Goal: Task Accomplishment & Management: Complete application form

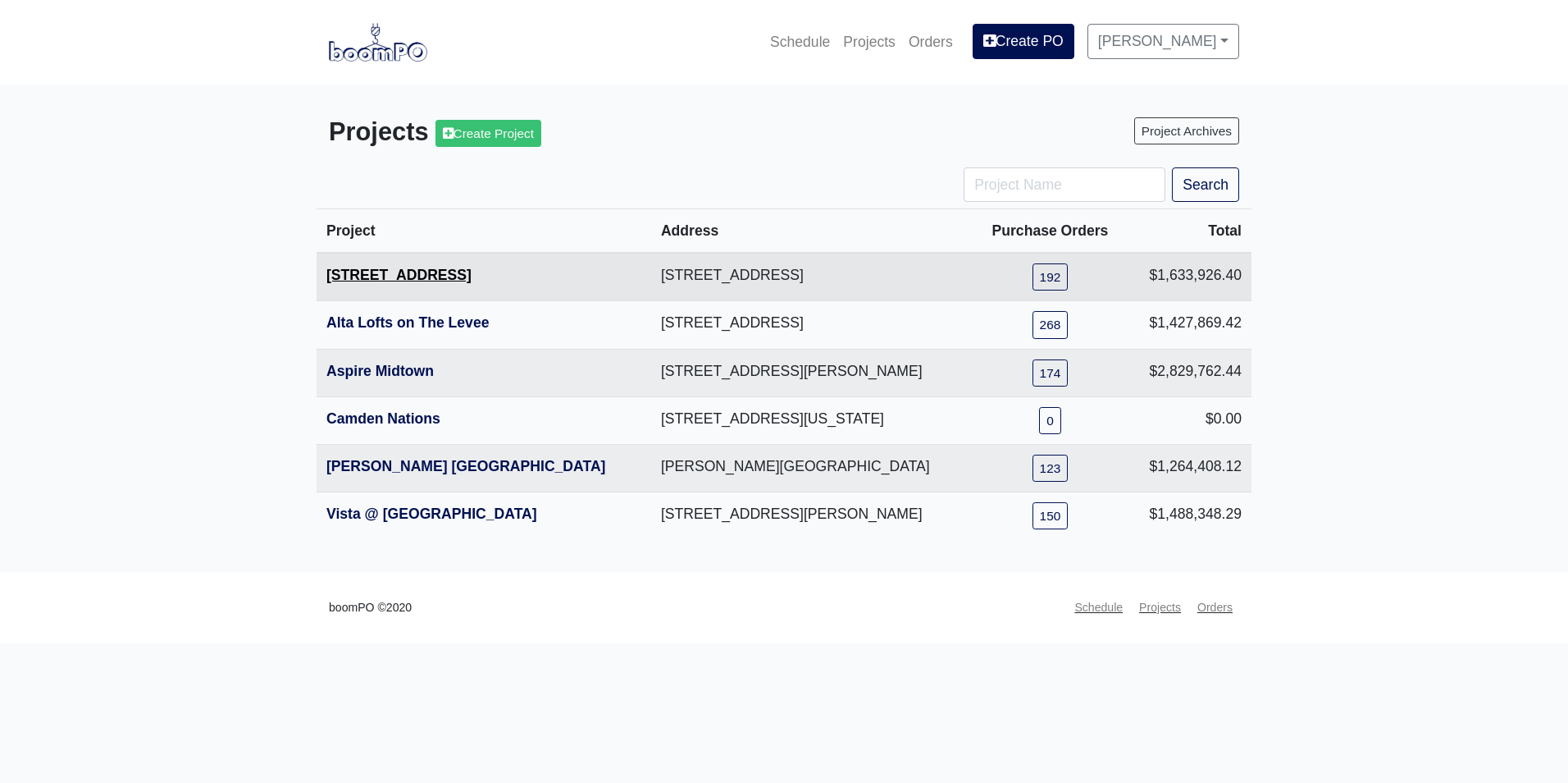
click at [372, 278] on link "[STREET_ADDRESS]" at bounding box center [399, 274] width 145 height 16
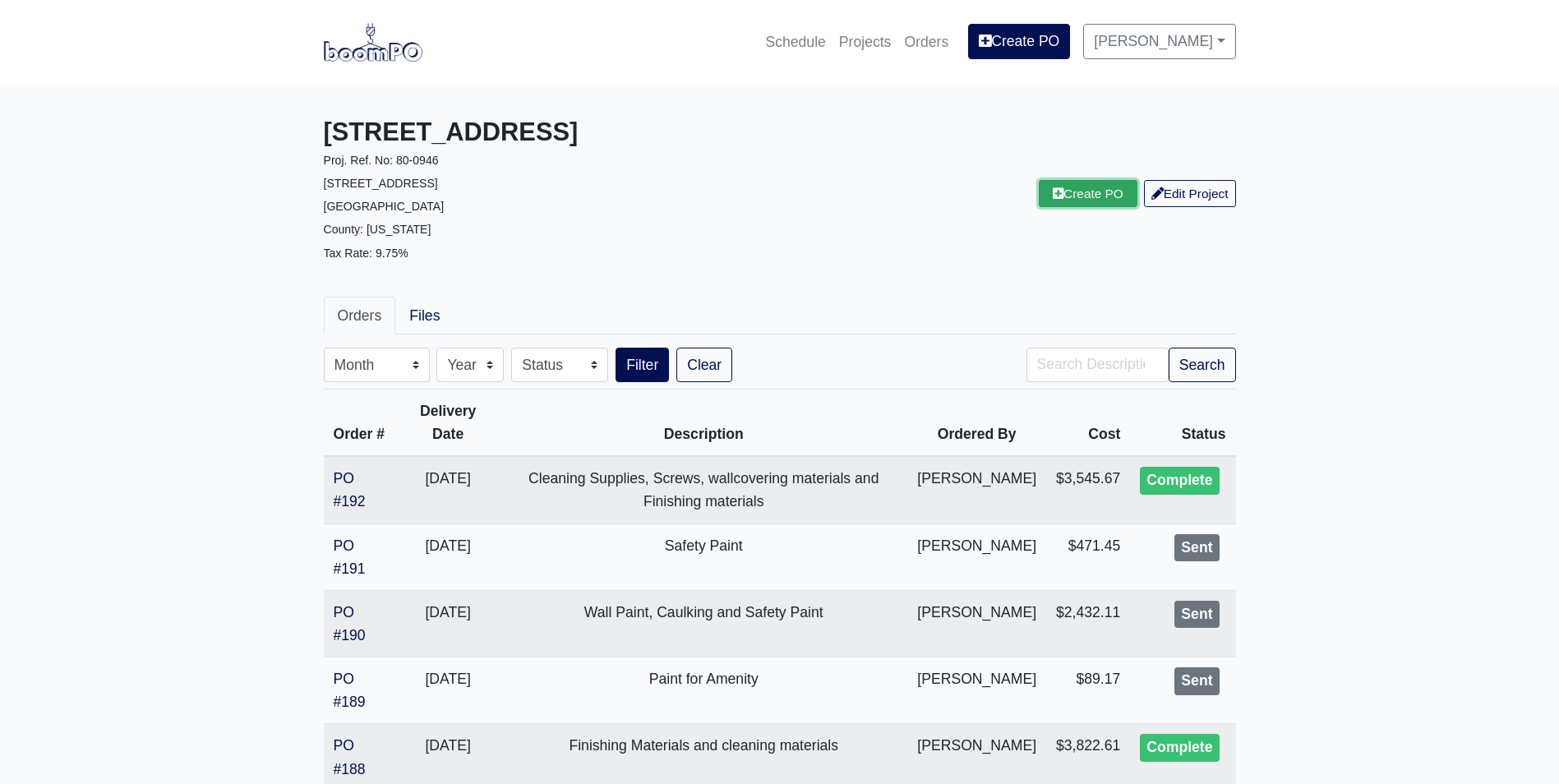
click at [1044, 184] on link "Create PO" at bounding box center [1088, 193] width 99 height 27
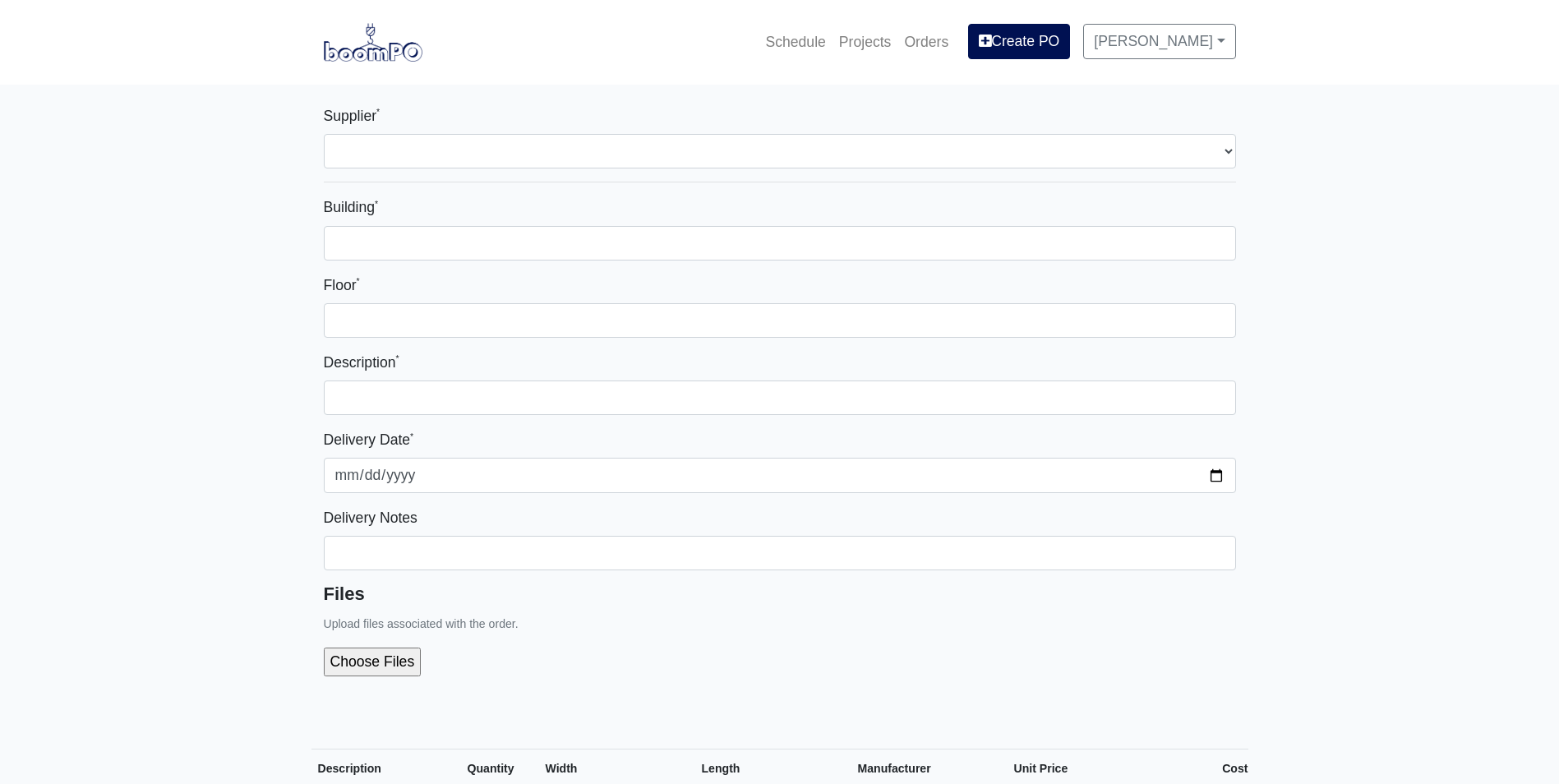
select select
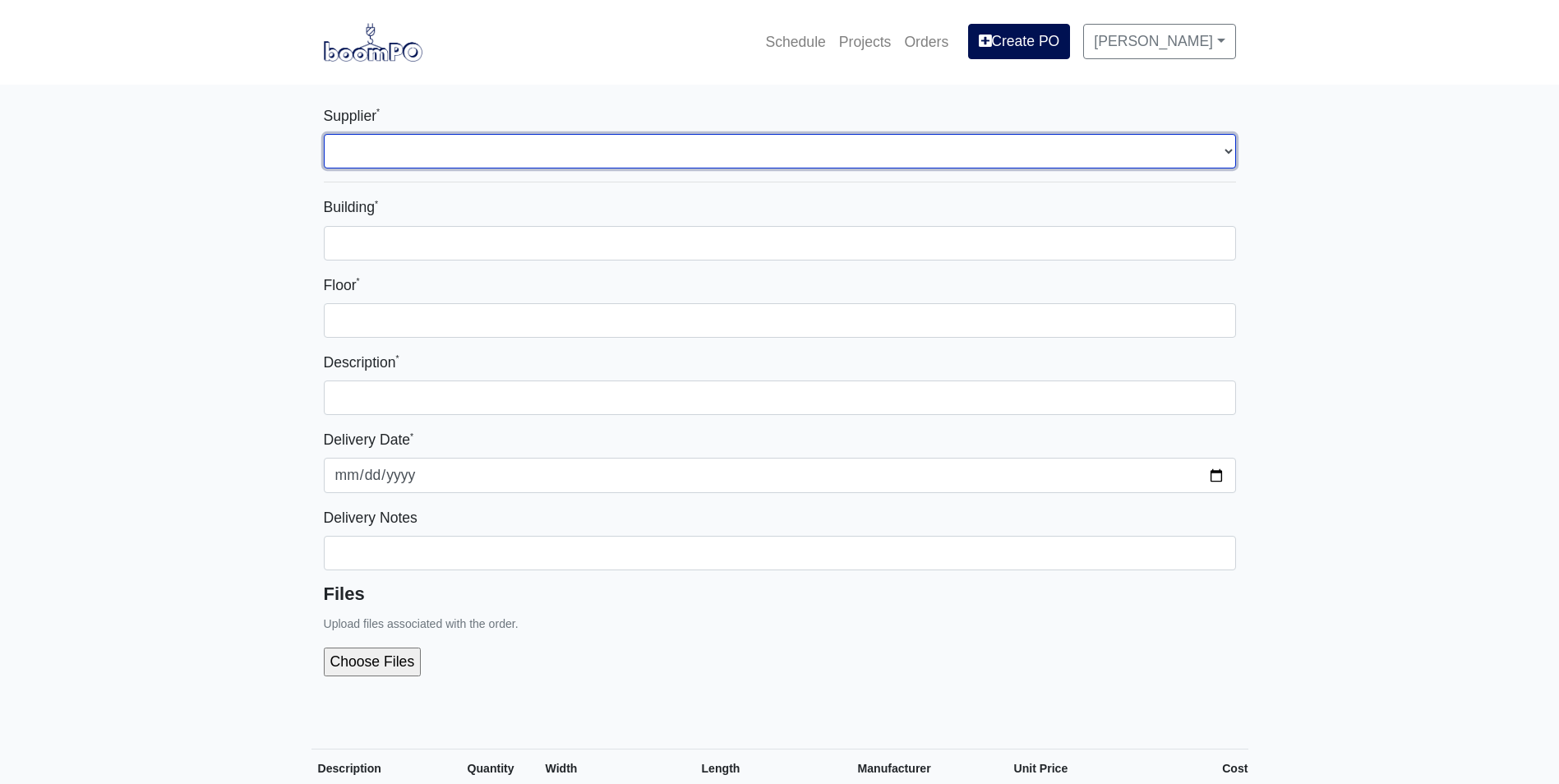
click at [429, 159] on select "Select one... L&W Supply - Nashville, TN (Cowan St.) Benefast - Nashville, TN S…" at bounding box center [779, 151] width 912 height 34
select select "11"
click at [323, 134] on select "Select one... L&W Supply - Nashville, TN (Cowan St.) Benefast - Nashville, TN S…" at bounding box center [779, 151] width 912 height 34
select select
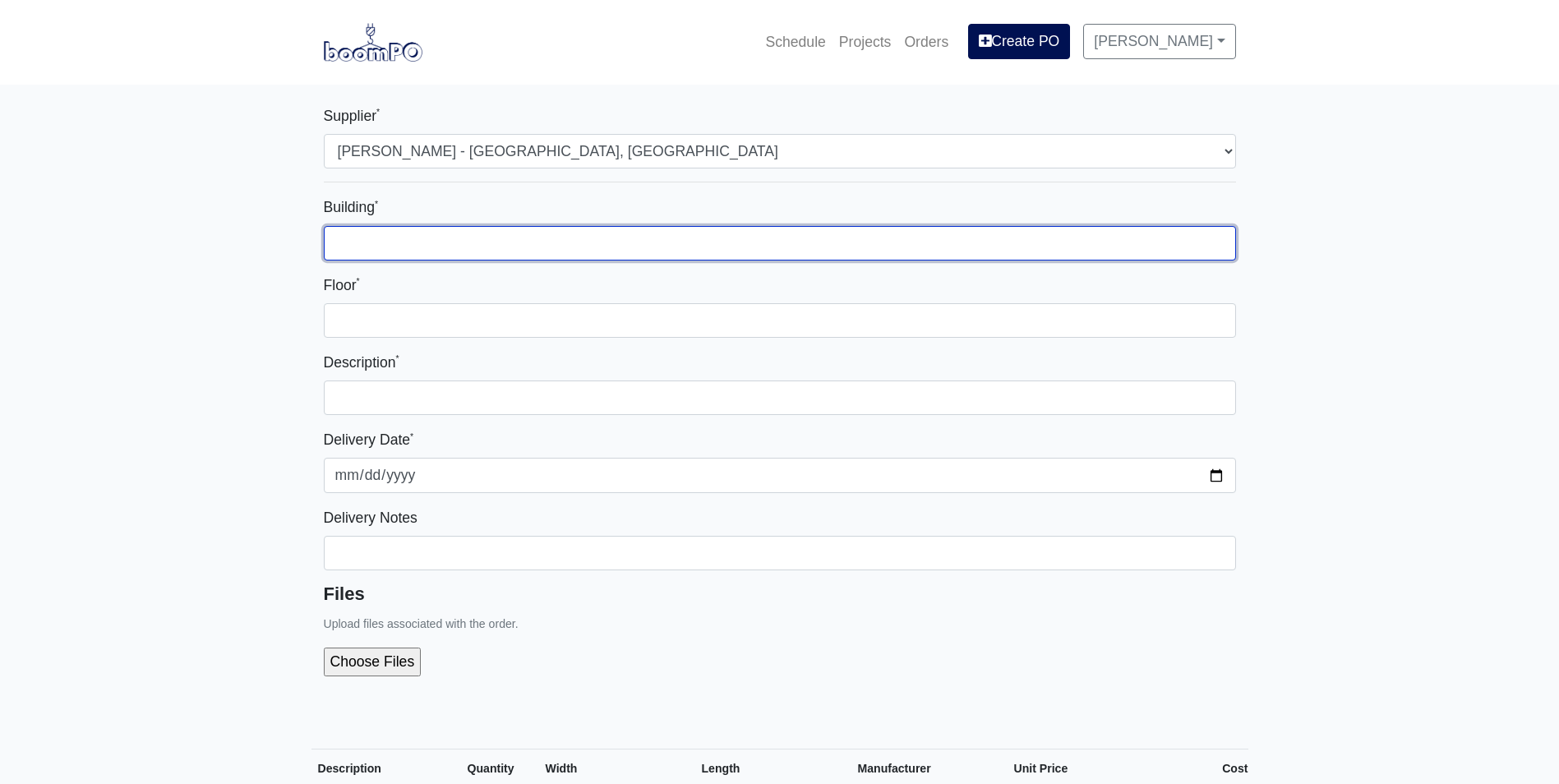
click at [372, 245] on input "Building *" at bounding box center [779, 243] width 912 height 34
type input "Building 3"
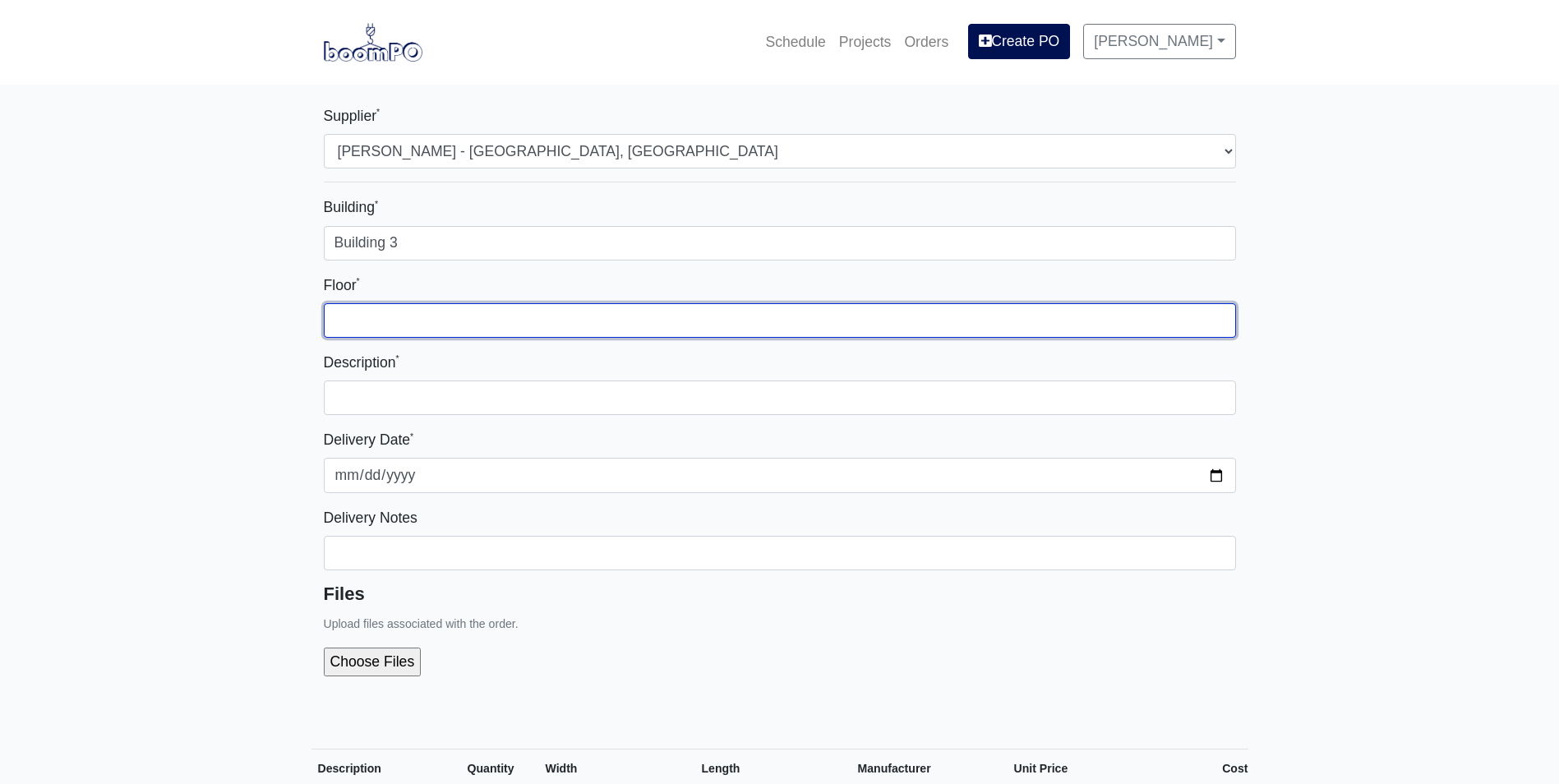
click at [350, 307] on input "Floor *" at bounding box center [779, 321] width 912 height 34
type input "Multiple Floors"
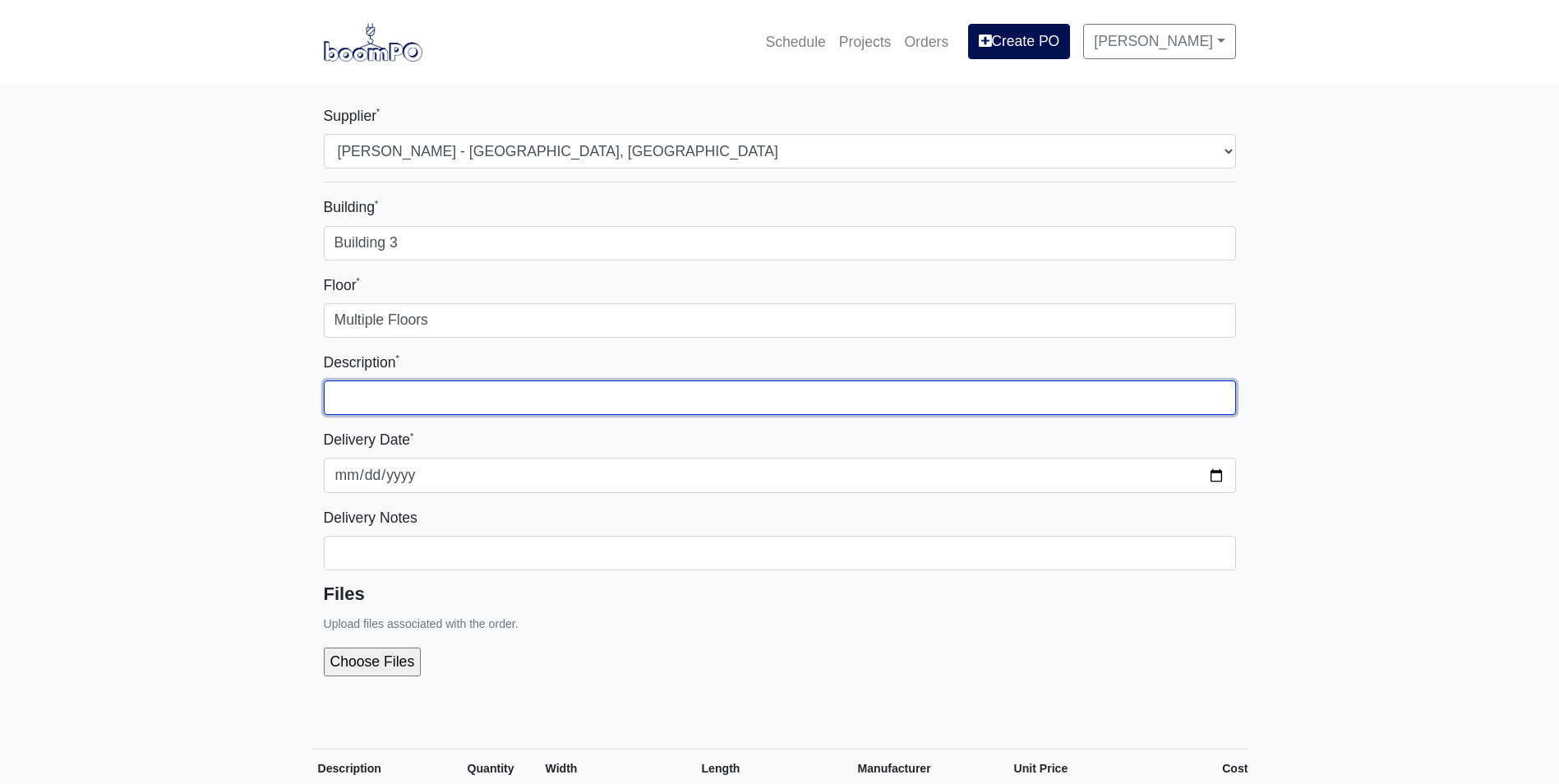
click at [337, 388] on input "text" at bounding box center [779, 398] width 912 height 34
type input "P"
click at [415, 398] on input "Interior and exterior Paint and Supplies" at bounding box center [779, 398] width 912 height 34
click at [613, 395] on input "Interior and Exterior Paint and Supplies" at bounding box center [779, 398] width 912 height 34
type input "Interior and Exterior Paint and Supplies"
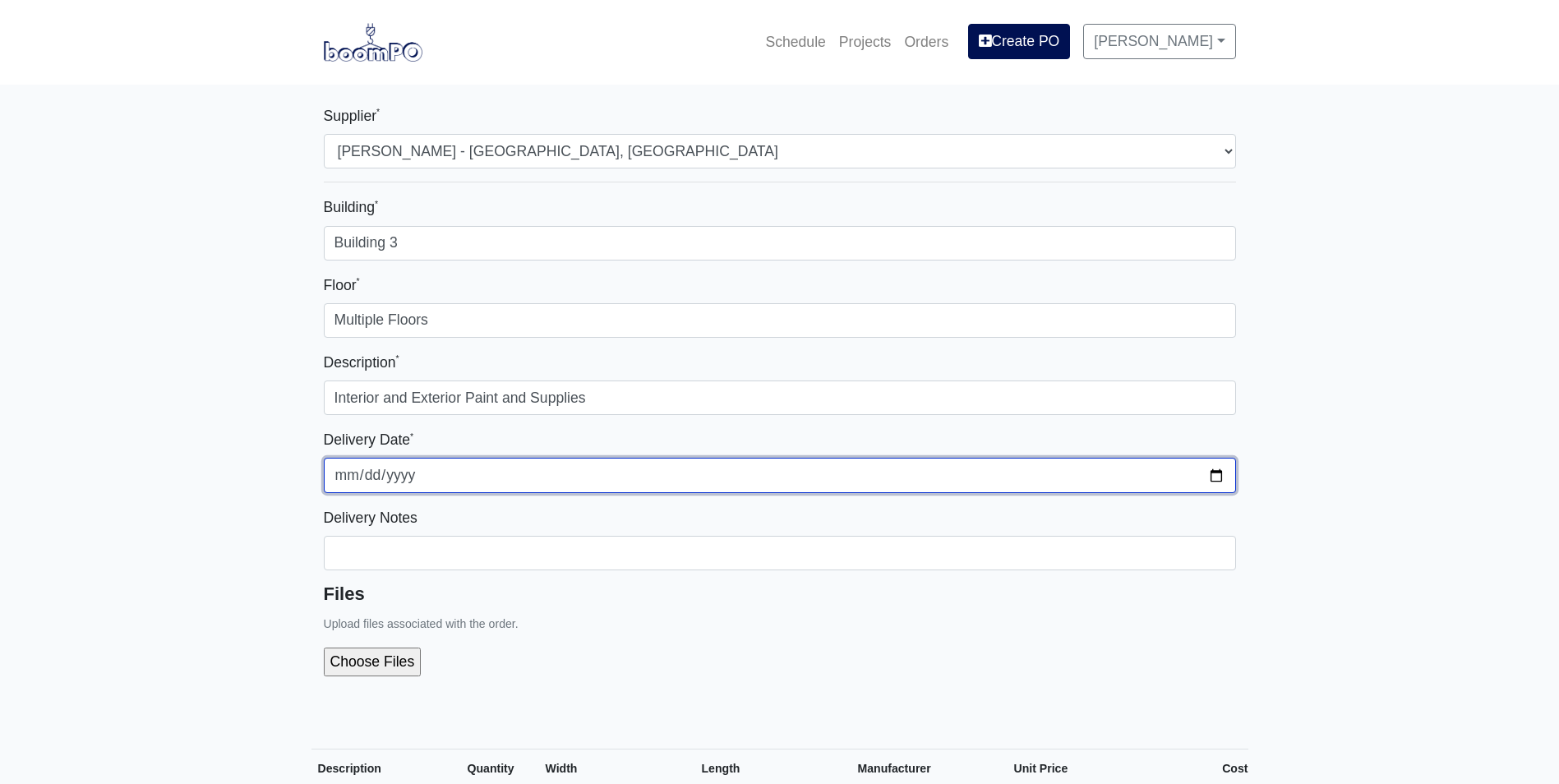
click at [1220, 473] on input "2025-08-20" at bounding box center [779, 475] width 912 height 34
type input "2025-08-21"
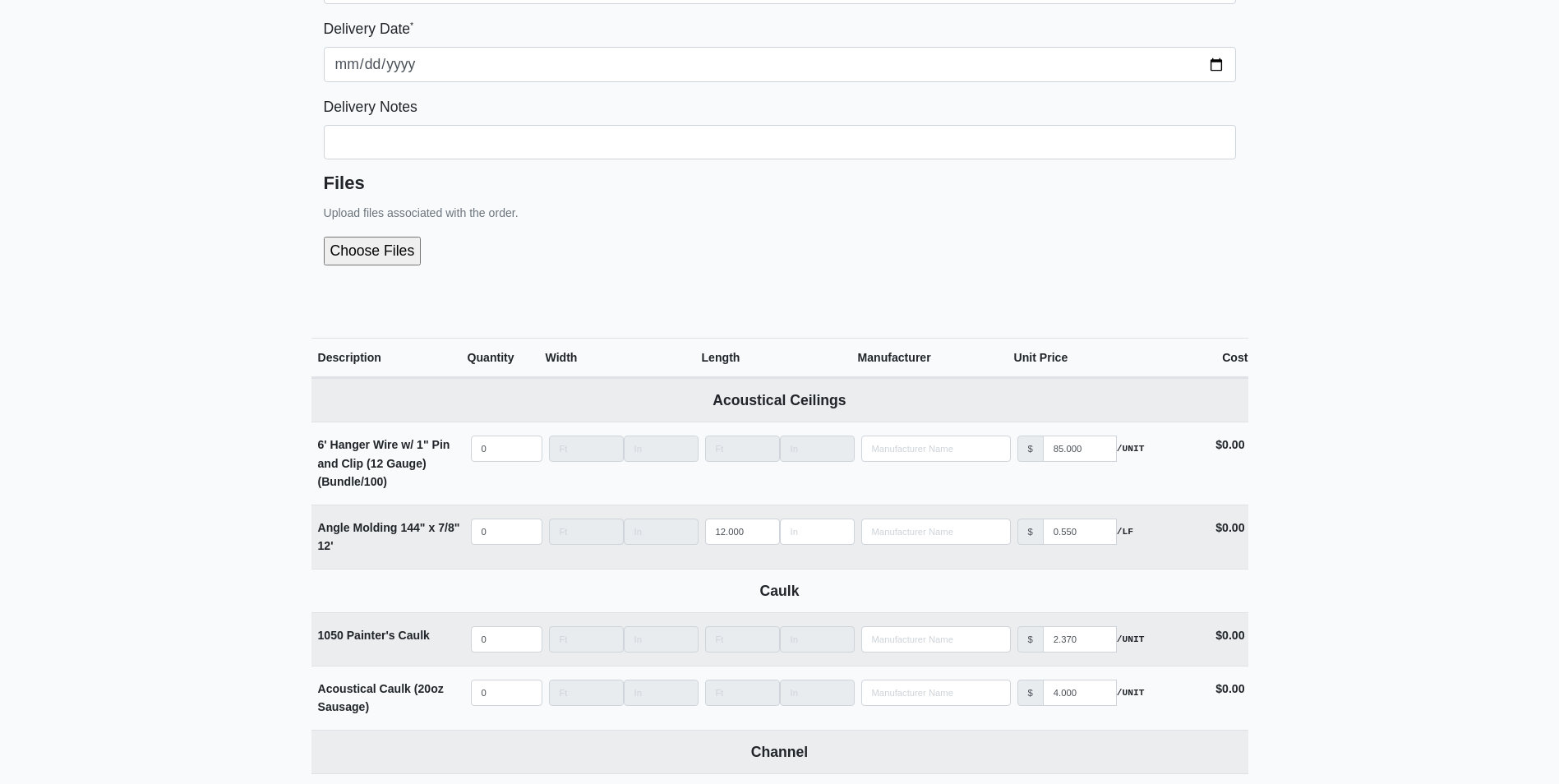
scroll to position [493, 0]
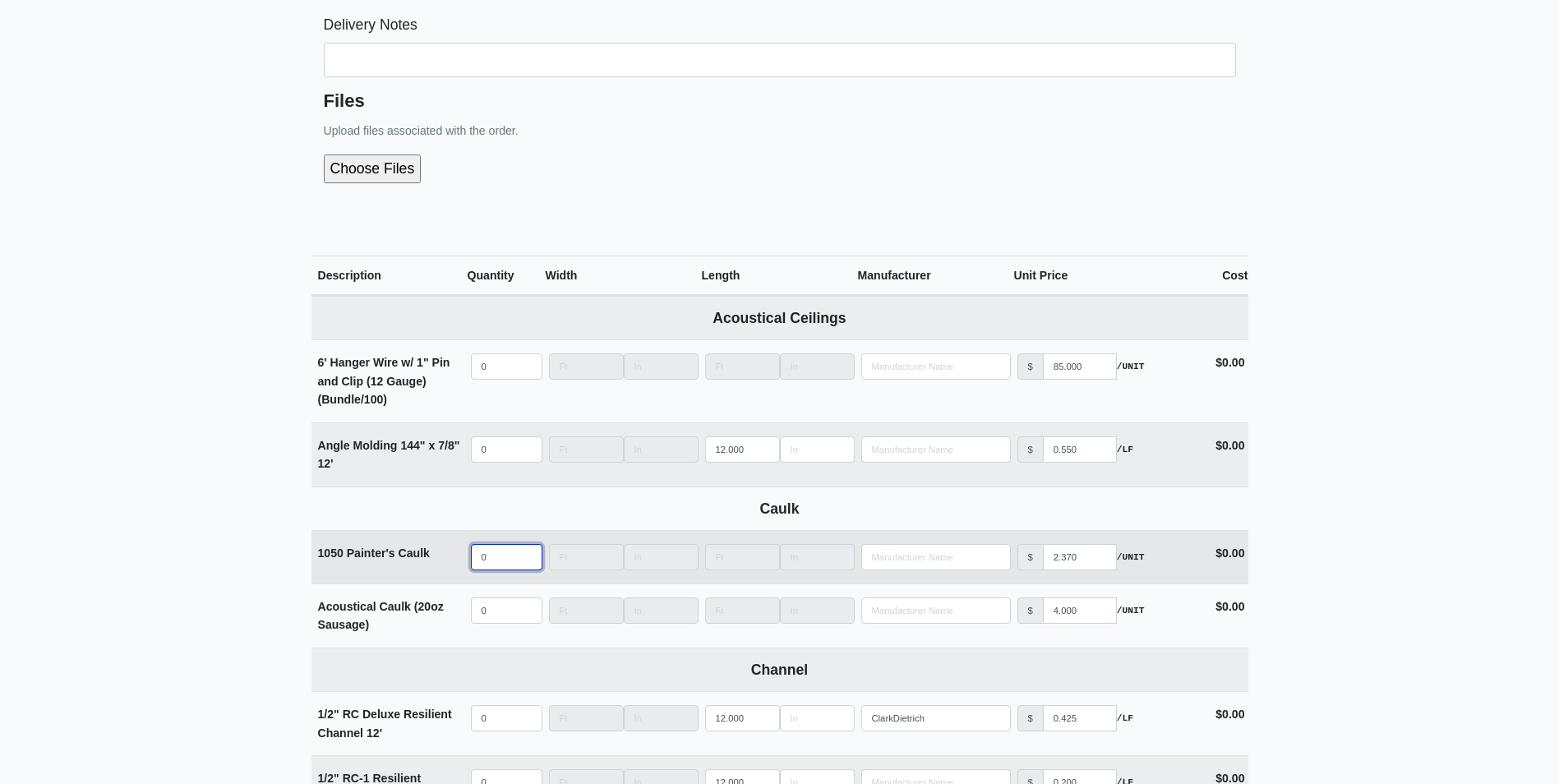
select select
click at [487, 559] on input "quantity" at bounding box center [507, 557] width 72 height 26
type input "1"
select select
type input "12"
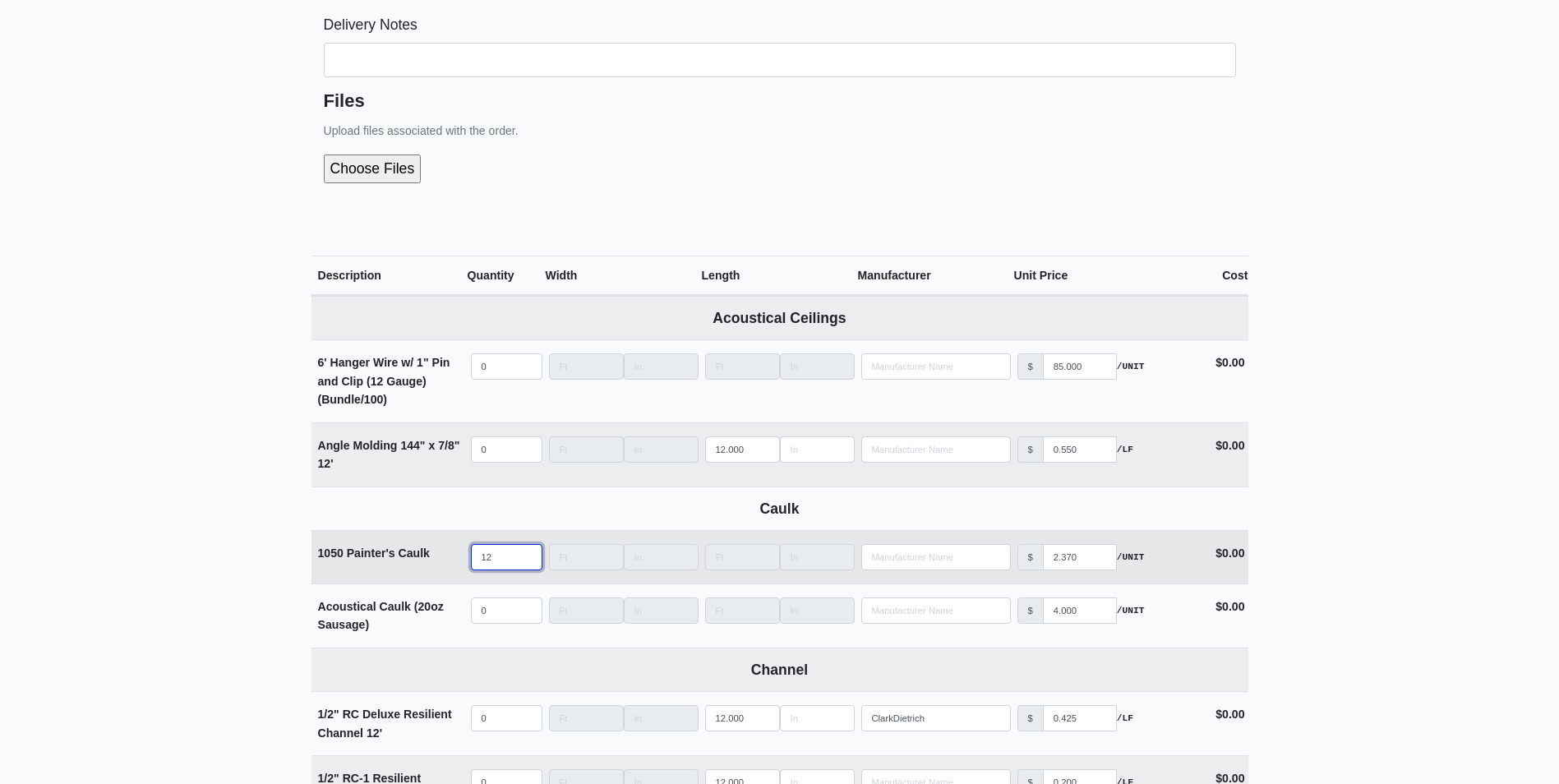
select select
type input "120"
select select
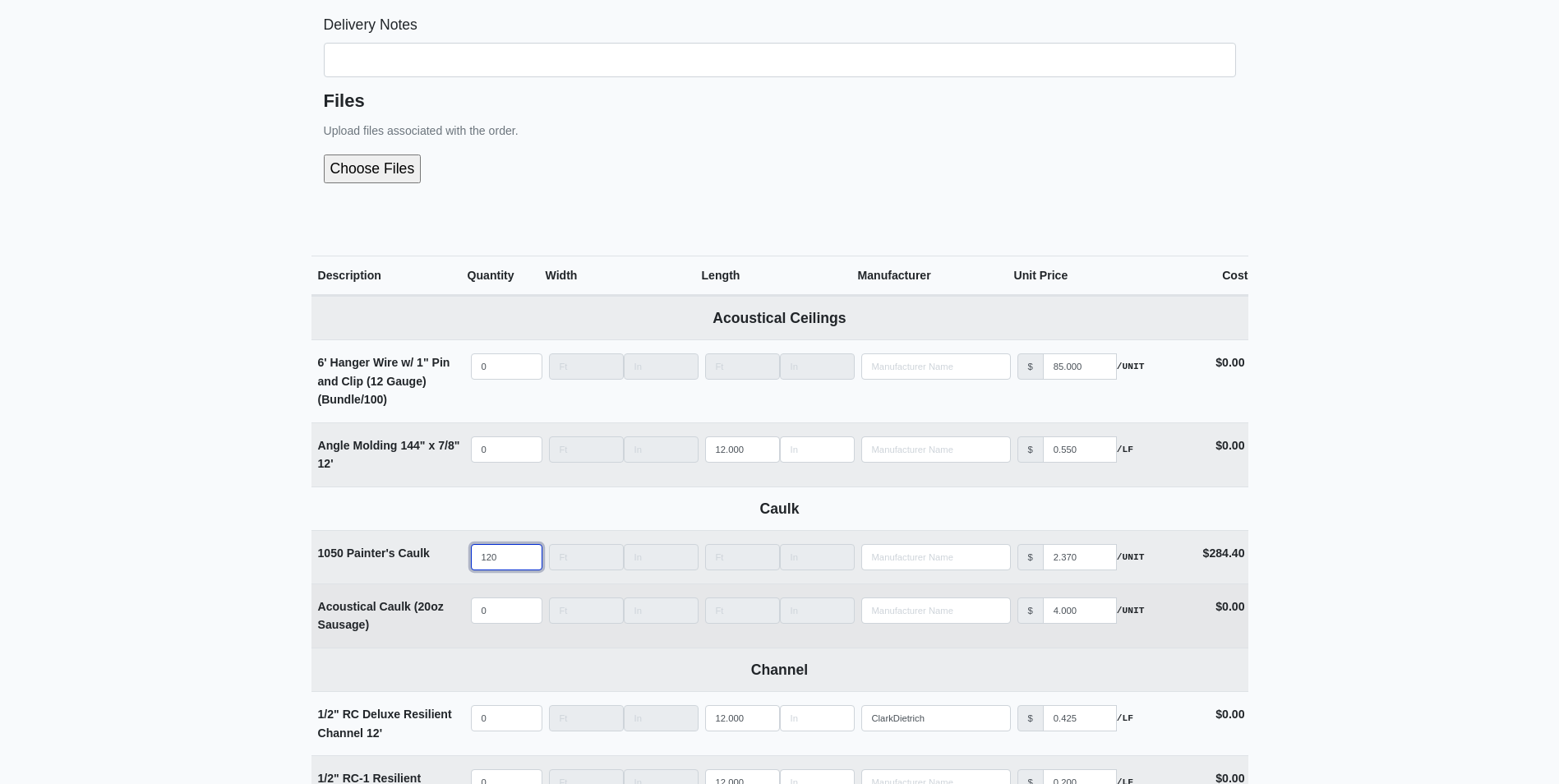
scroll to position [575, 0]
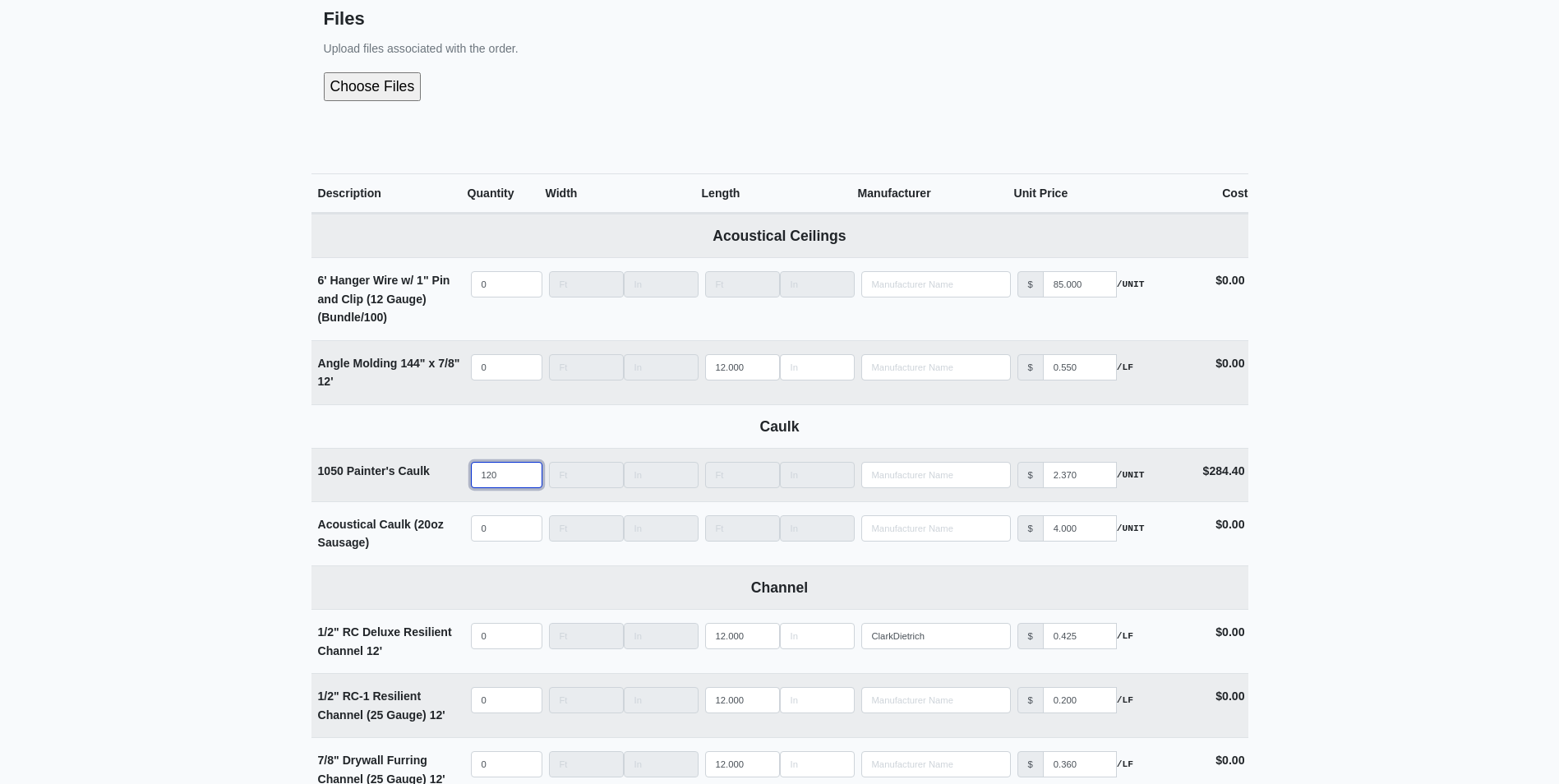
type input "120"
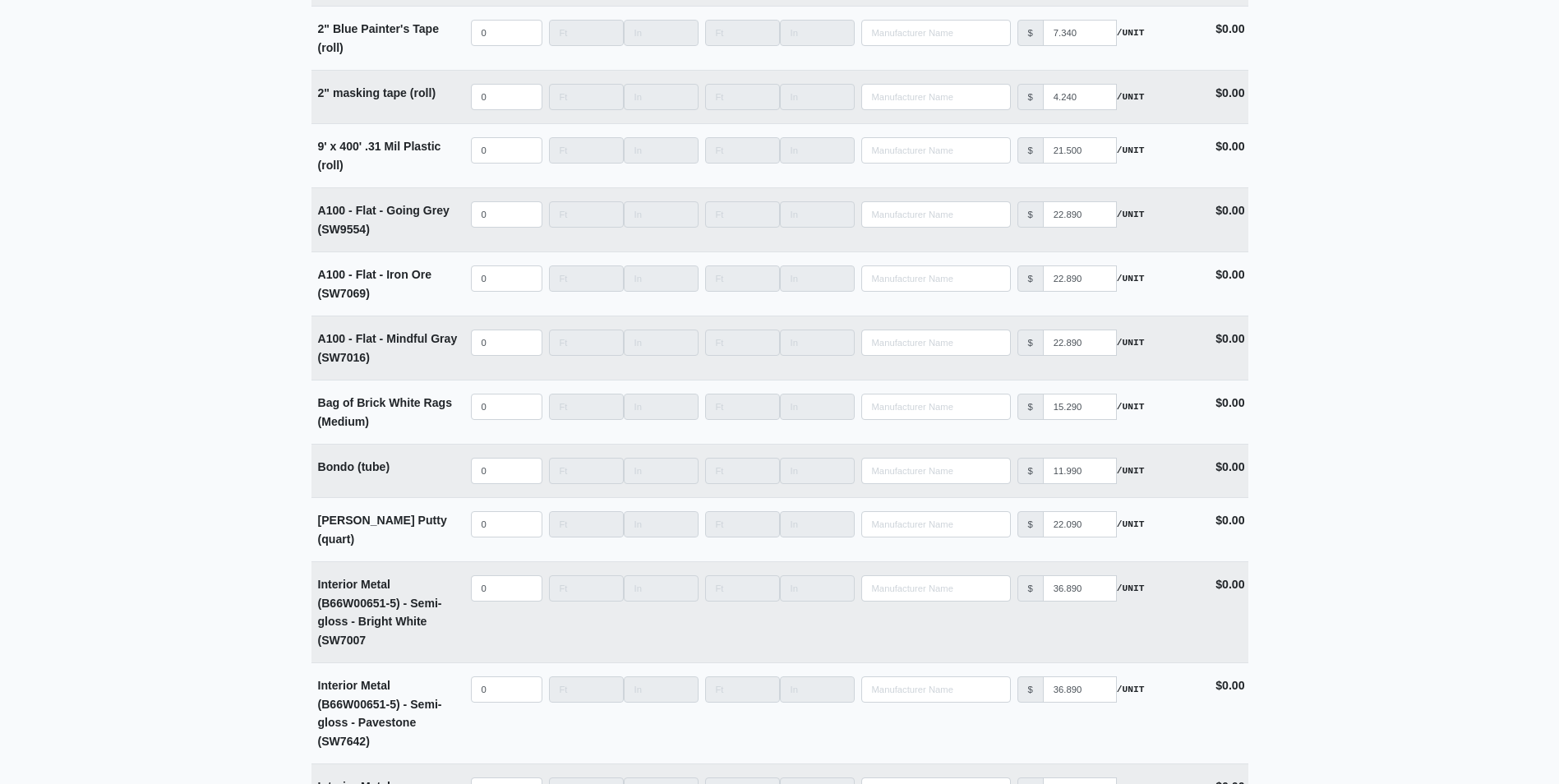
scroll to position [3943, 0]
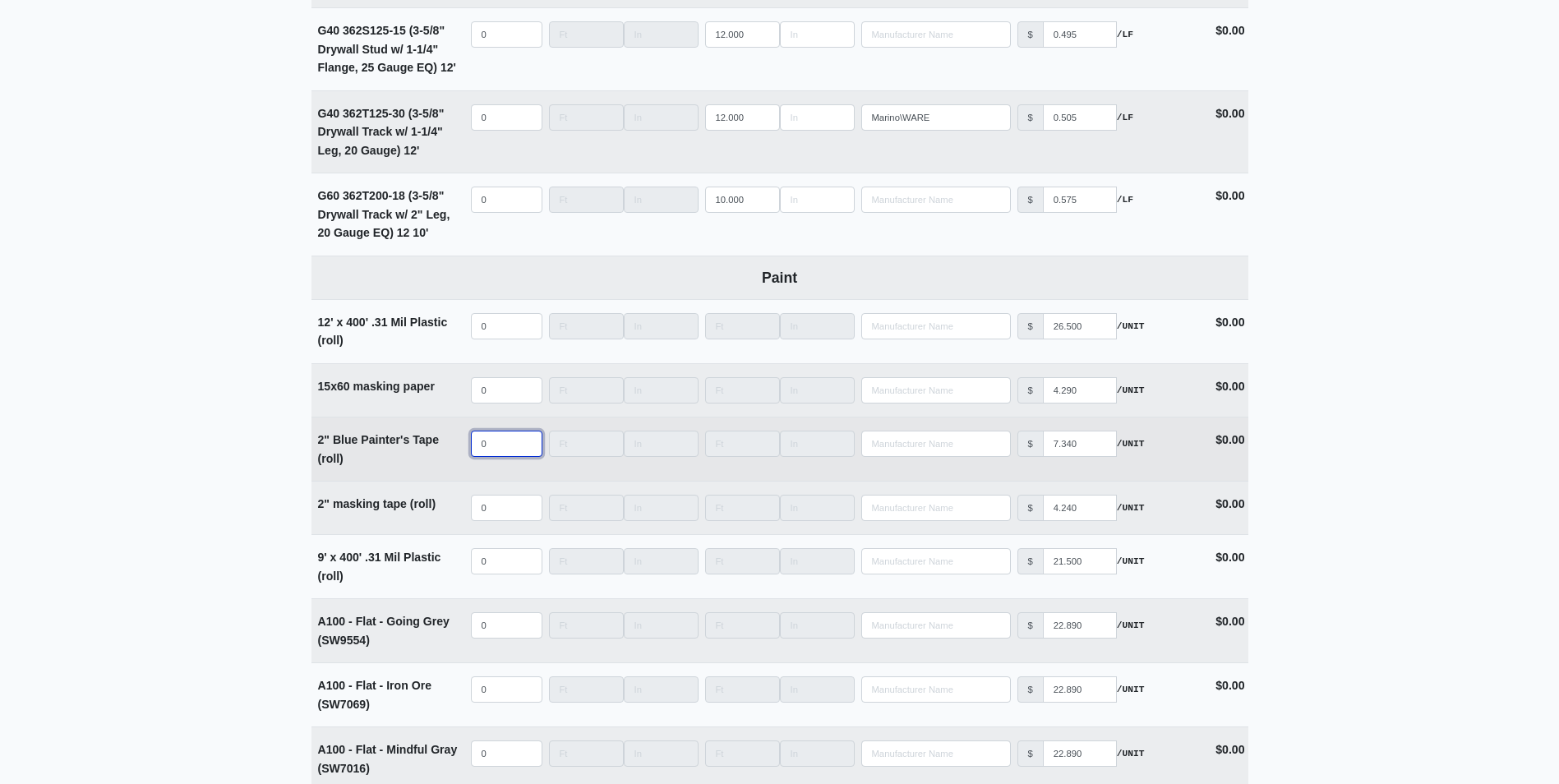
select select
click at [493, 450] on input "quantity" at bounding box center [507, 443] width 72 height 26
type input "4"
select select
type input "48"
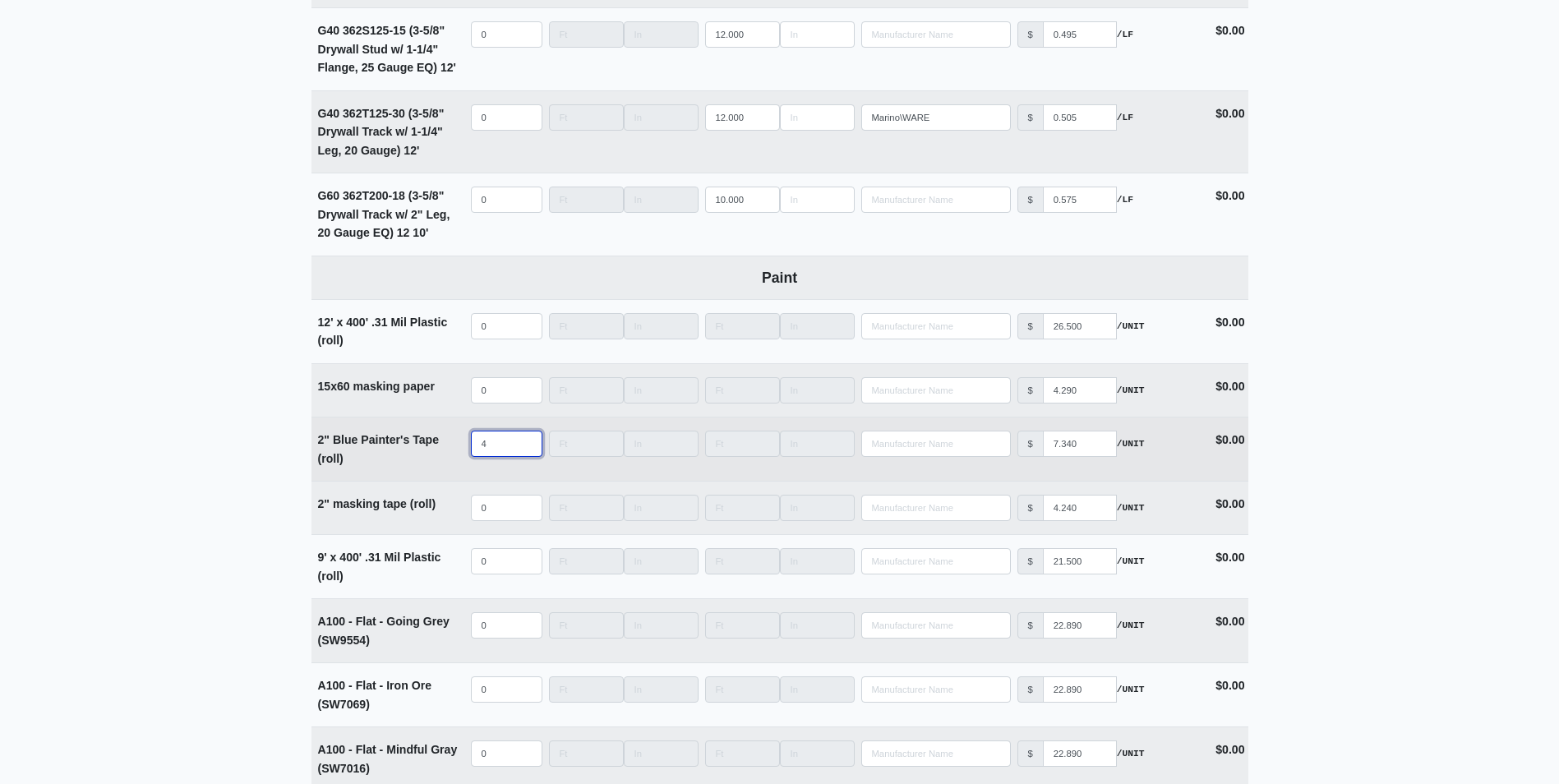
select select
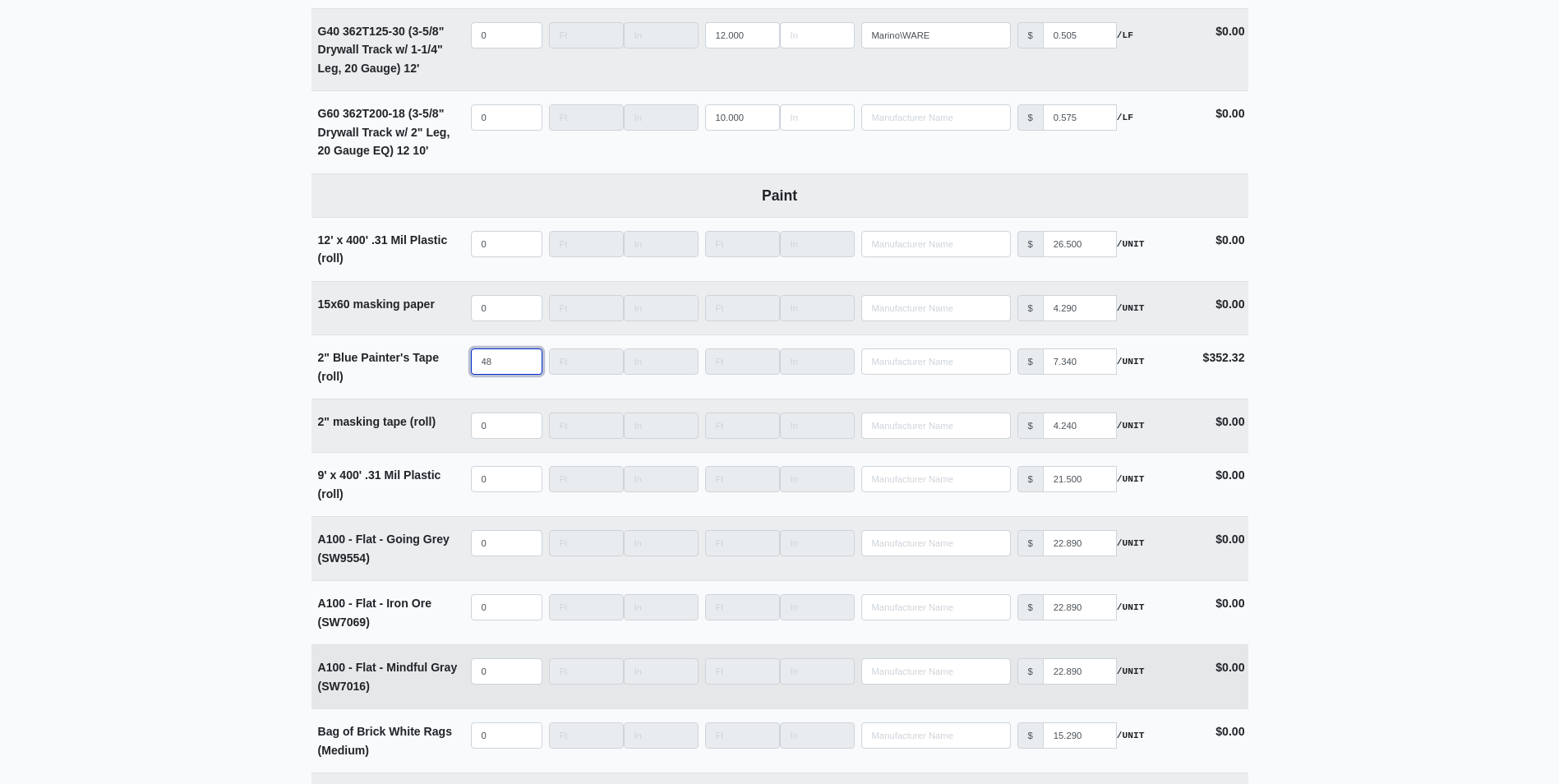
scroll to position [4108, 0]
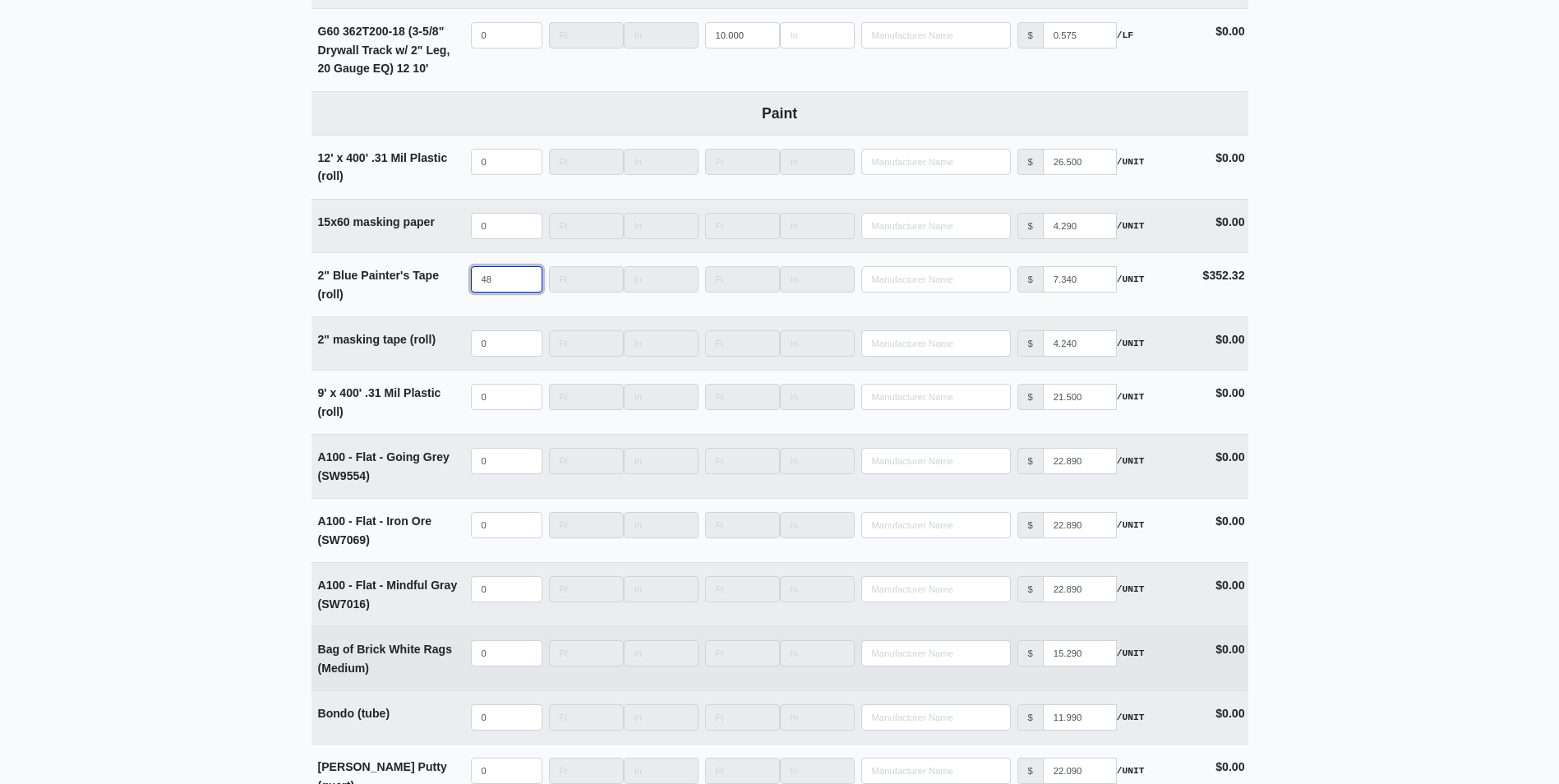
type input "48"
select select
click at [492, 660] on input "quantity" at bounding box center [507, 653] width 72 height 26
type input "5"
select select
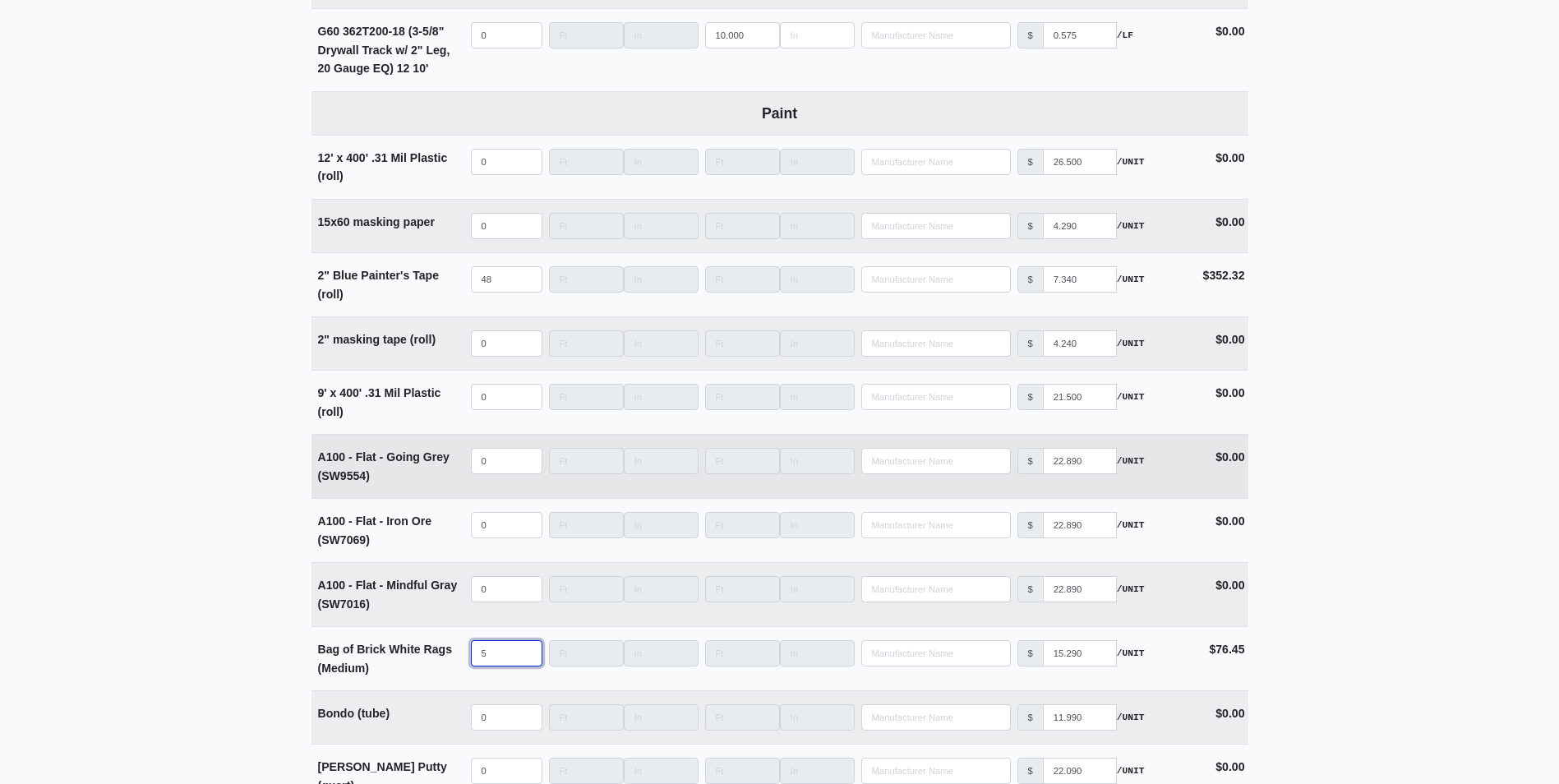
type input "5"
select select
click at [492, 471] on input "quantity" at bounding box center [507, 461] width 72 height 26
type input "1"
select select
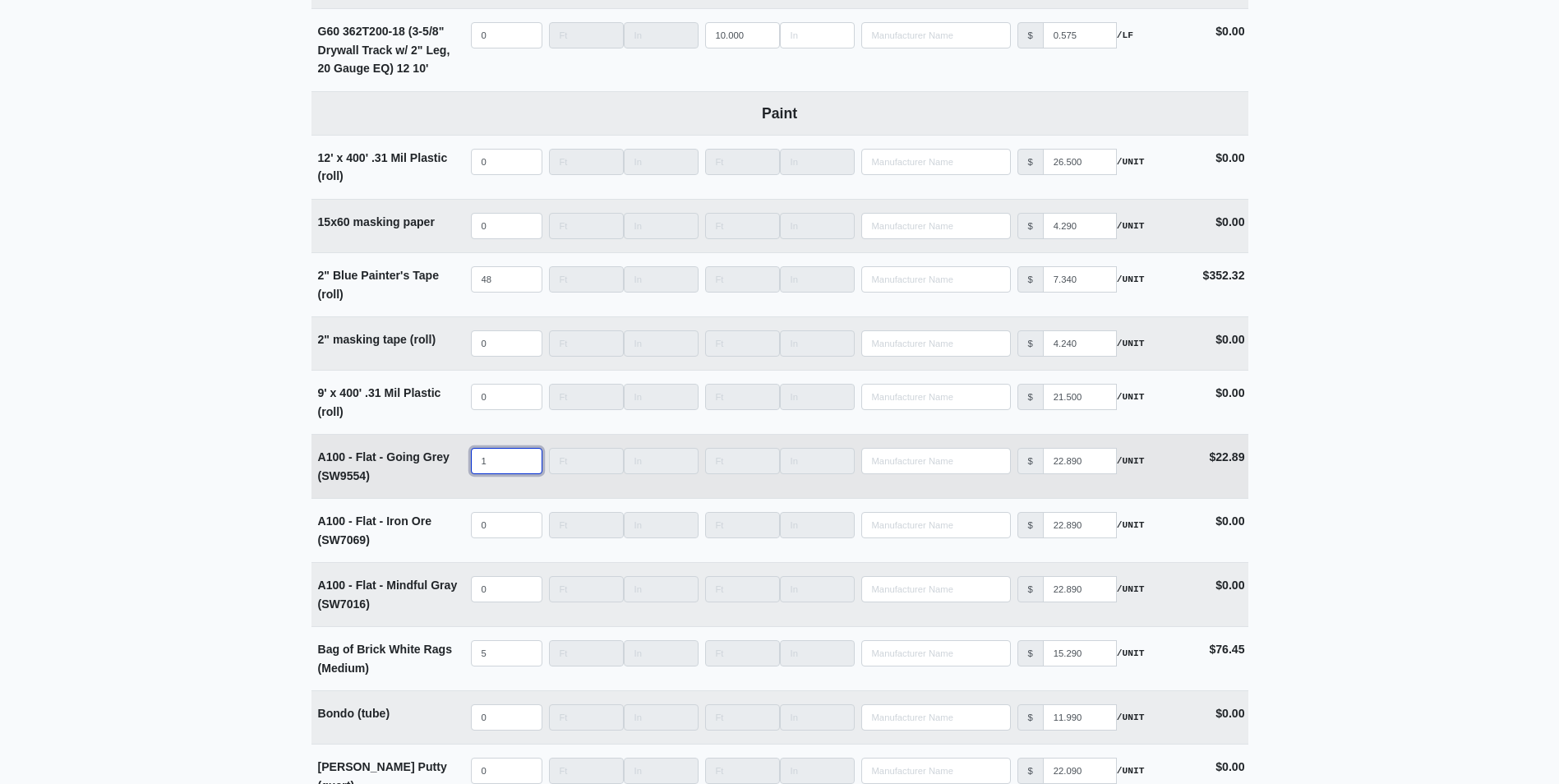
type input "15"
select select
type input "15"
select select
click at [500, 599] on input "quantity" at bounding box center [507, 588] width 72 height 26
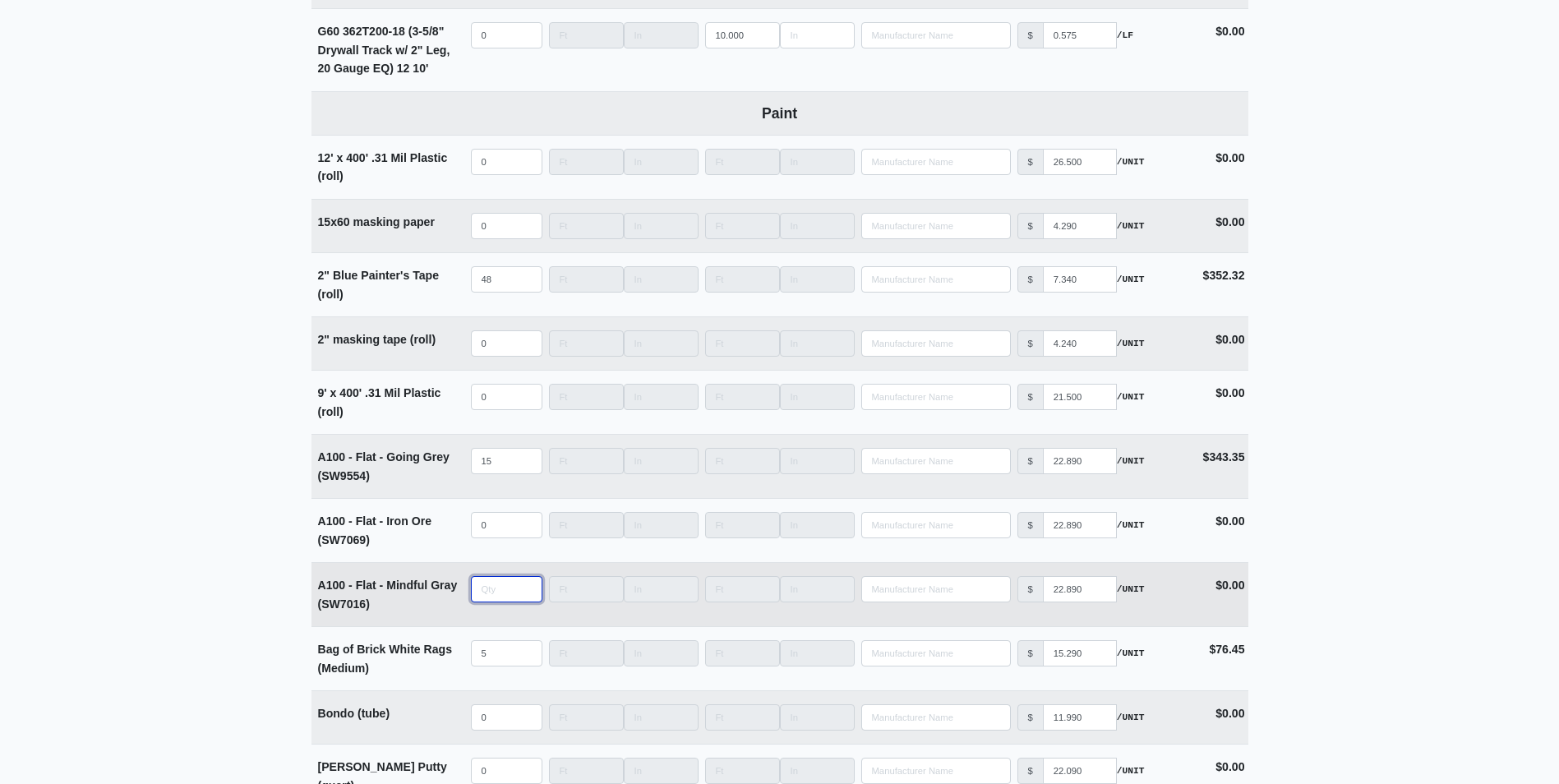
type input "5"
select select
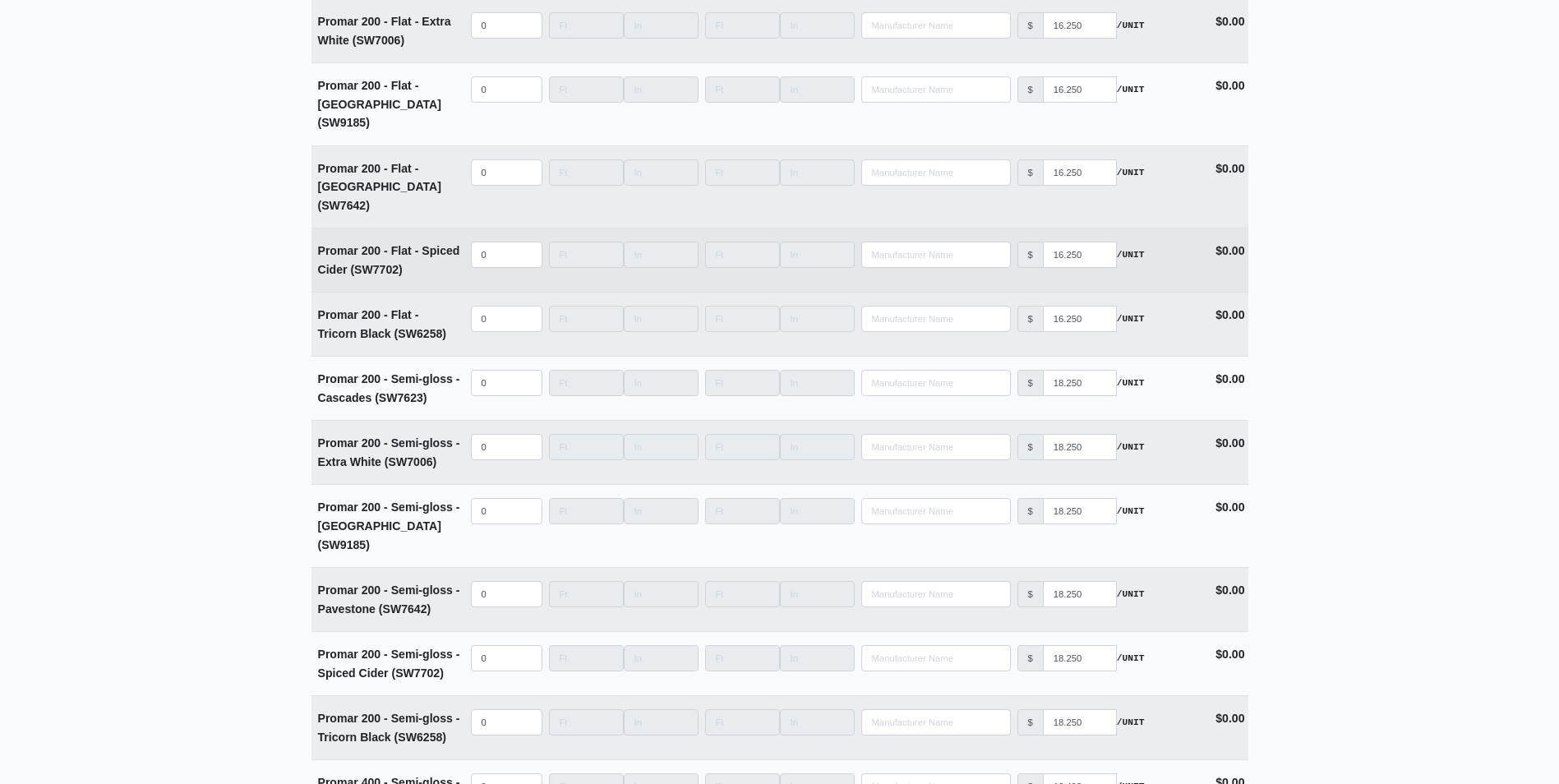
scroll to position [5669, 0]
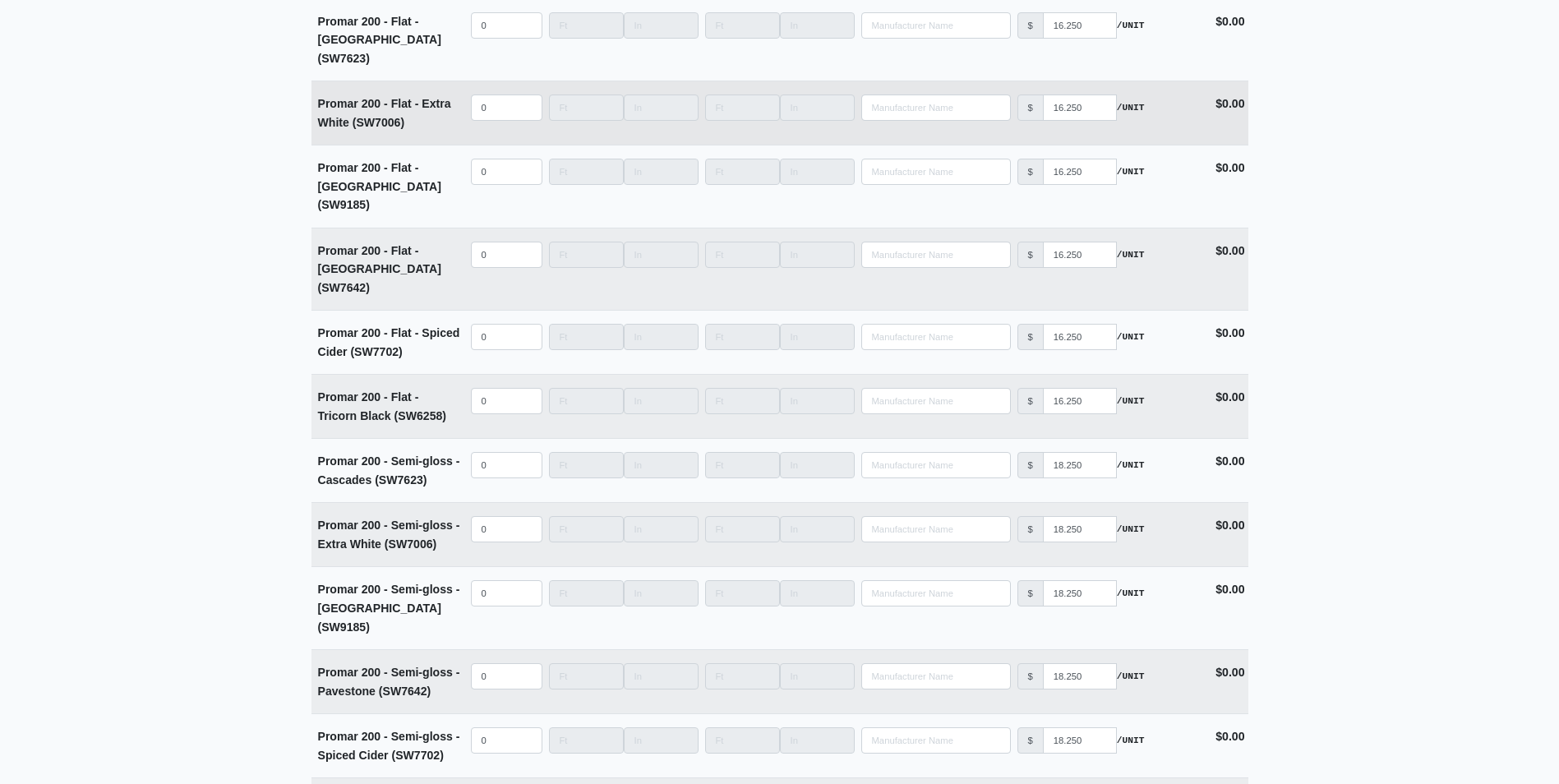
type input "5"
select select
click at [493, 94] on input "quantity" at bounding box center [507, 107] width 72 height 26
type input "8"
select select
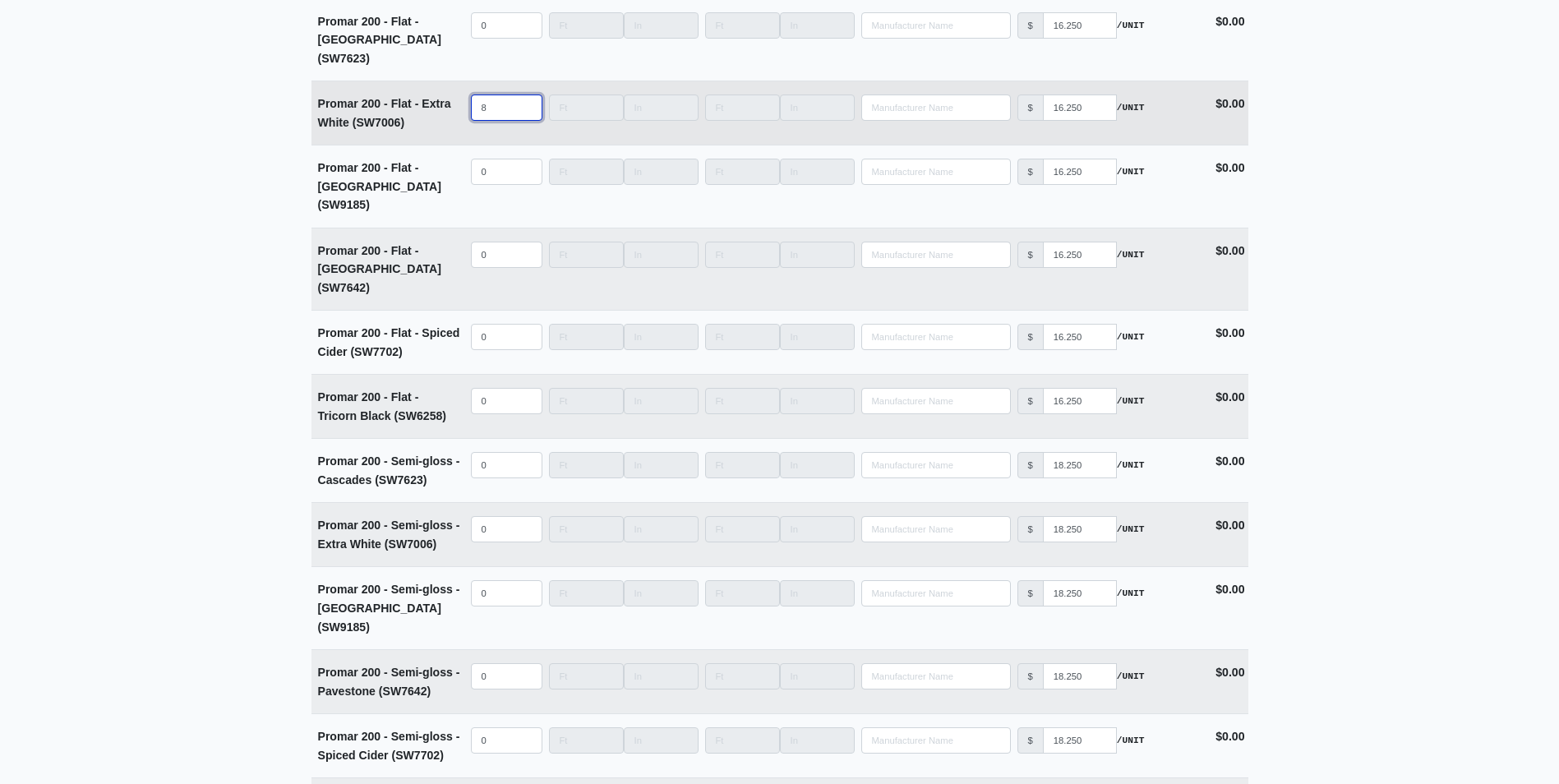
type input "80"
select select
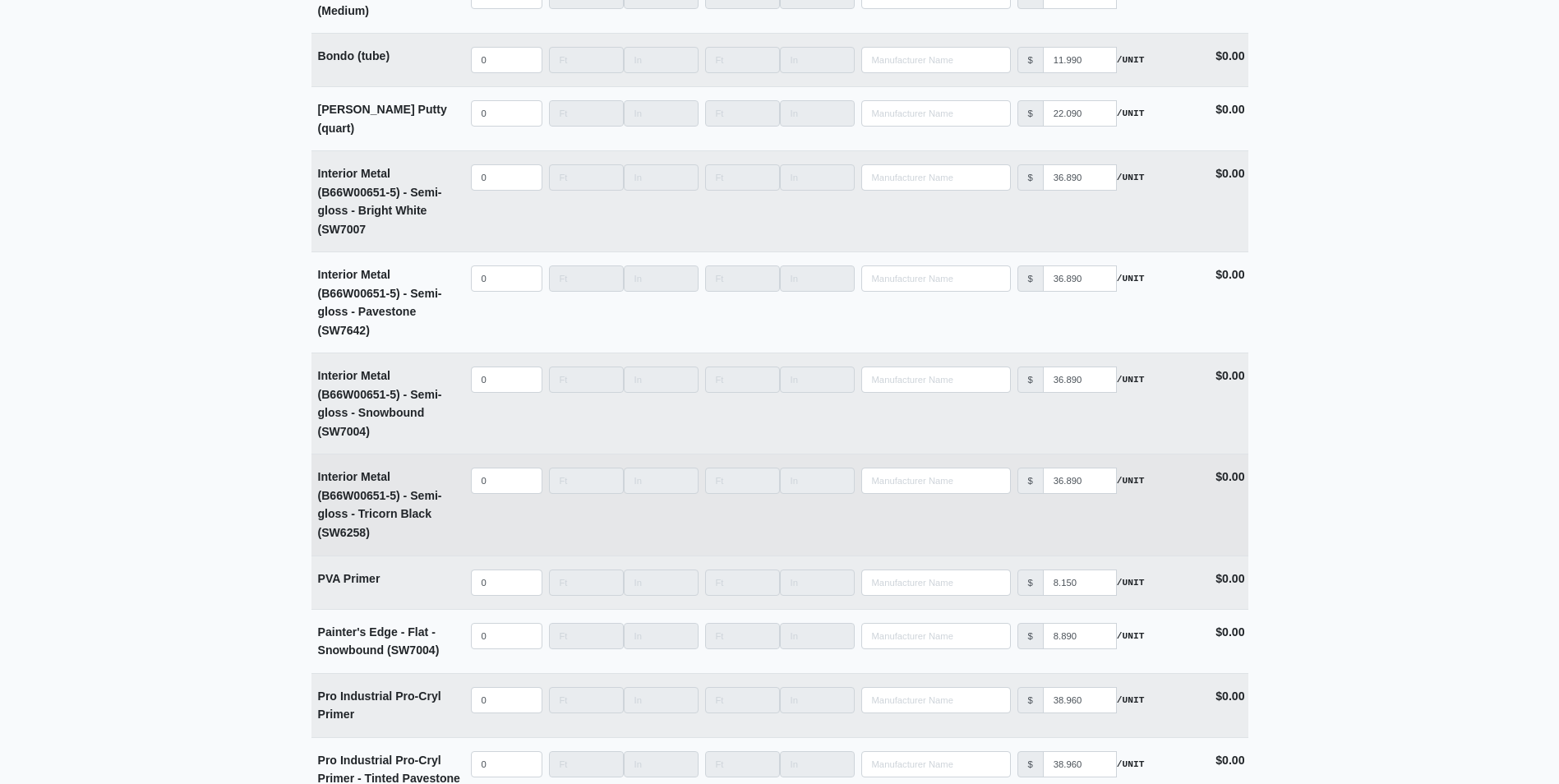
scroll to position [4847, 0]
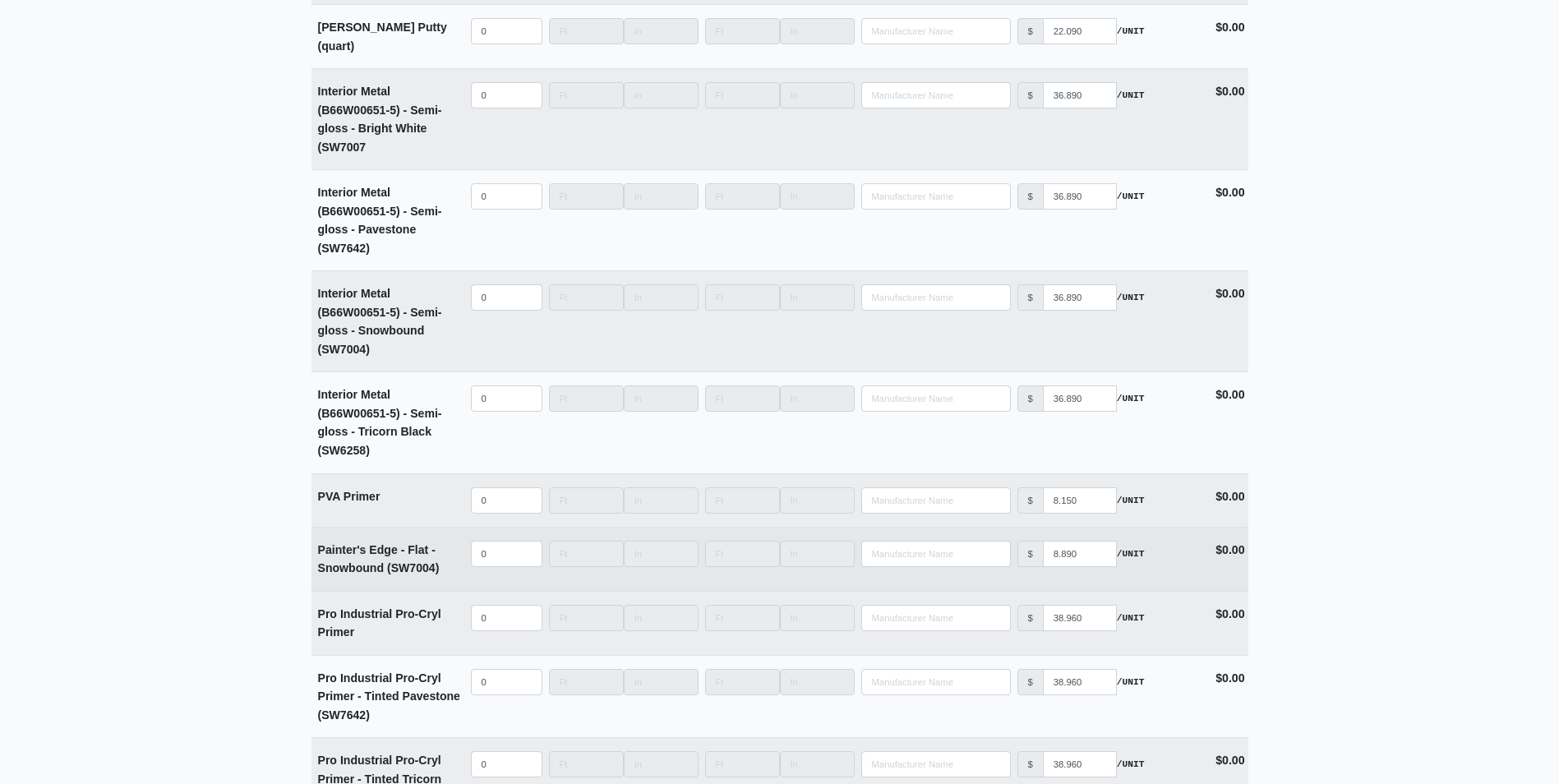
type input "80"
select select
click at [490, 554] on input "quantity" at bounding box center [507, 553] width 72 height 26
type input "1"
select select
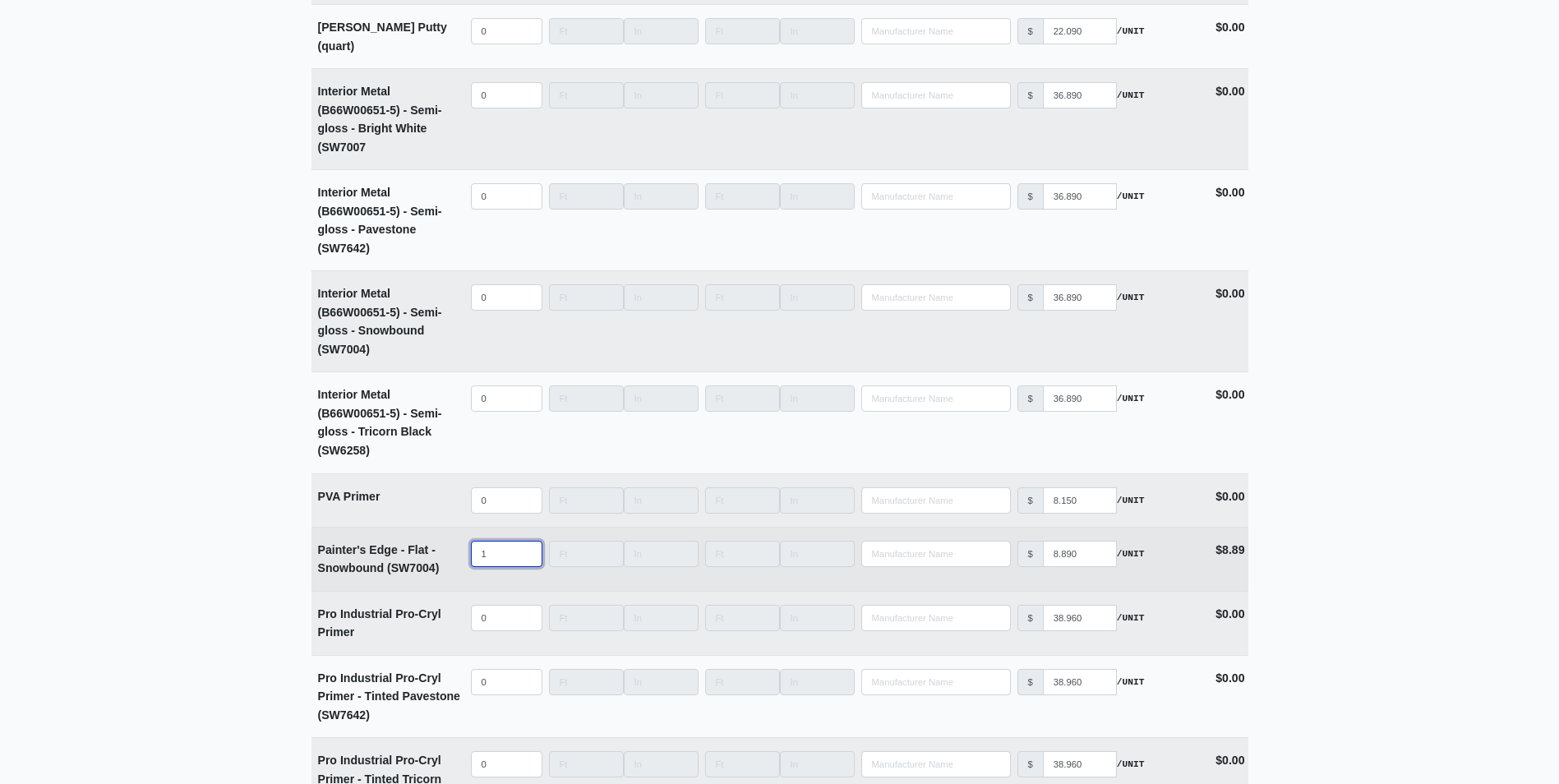
type input "16"
select select
type input "160"
select select
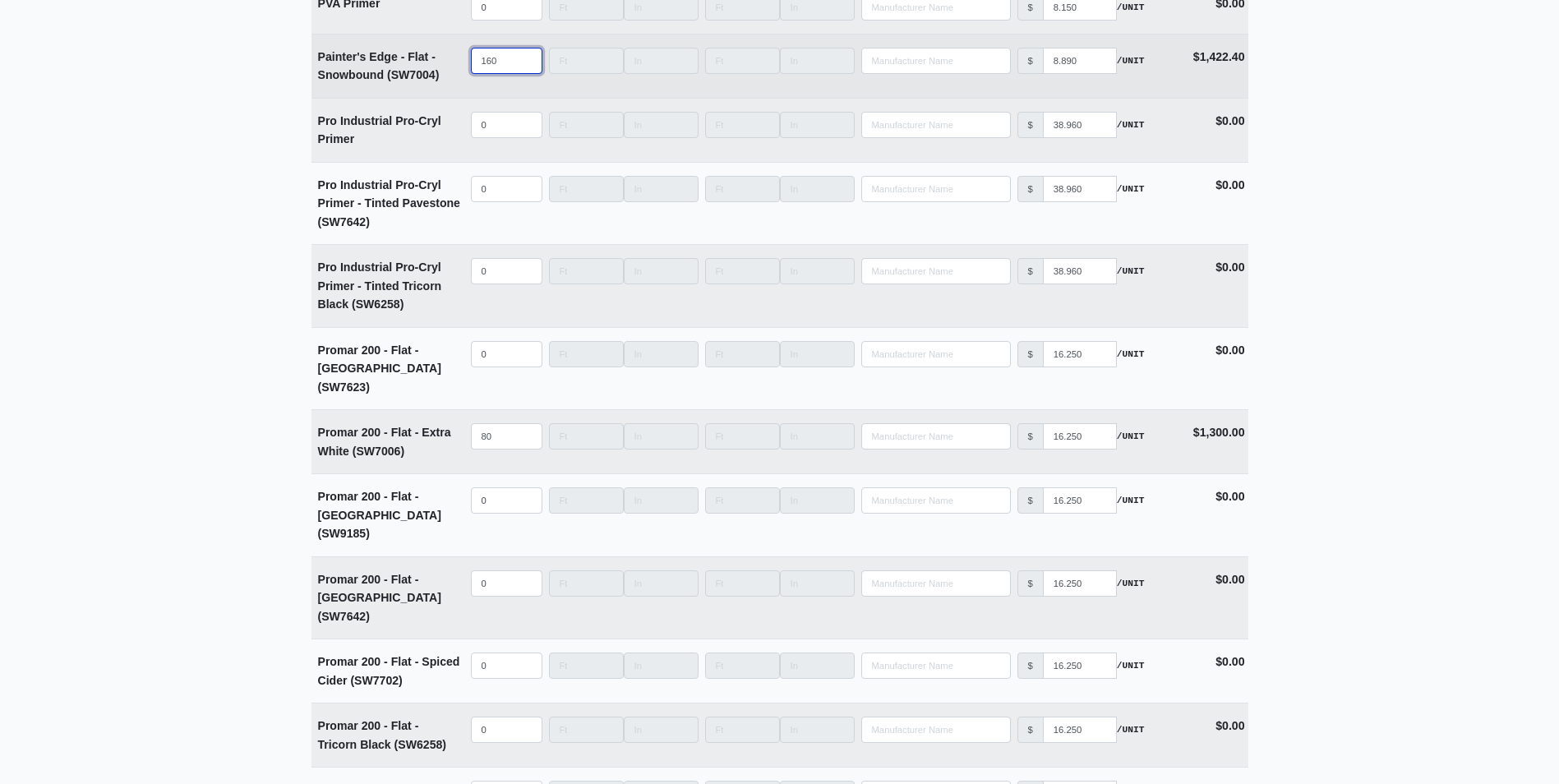
scroll to position [5833, 0]
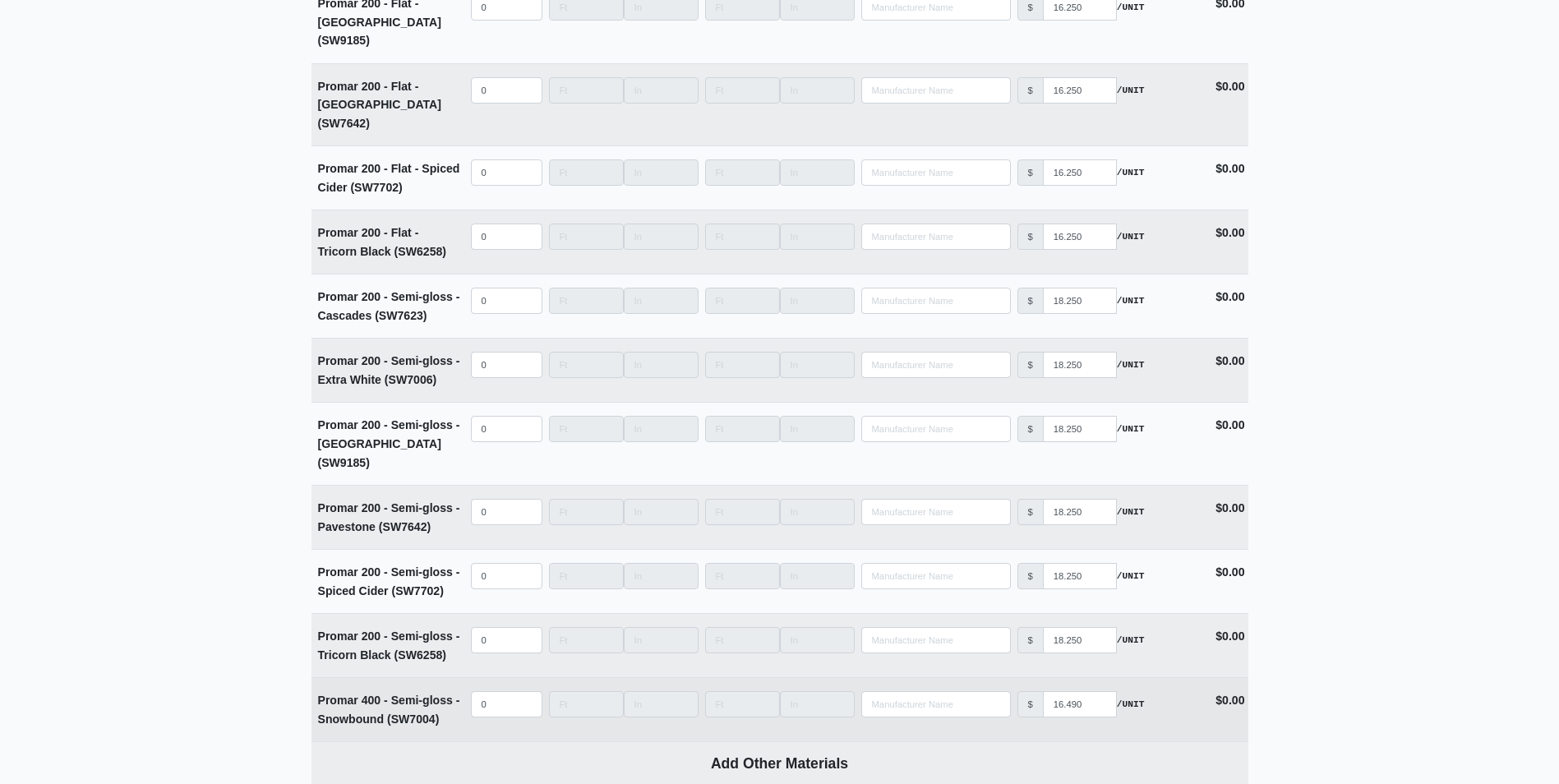
type input "160"
select select
click at [494, 691] on input "quantity" at bounding box center [507, 703] width 72 height 26
type input "2"
select select
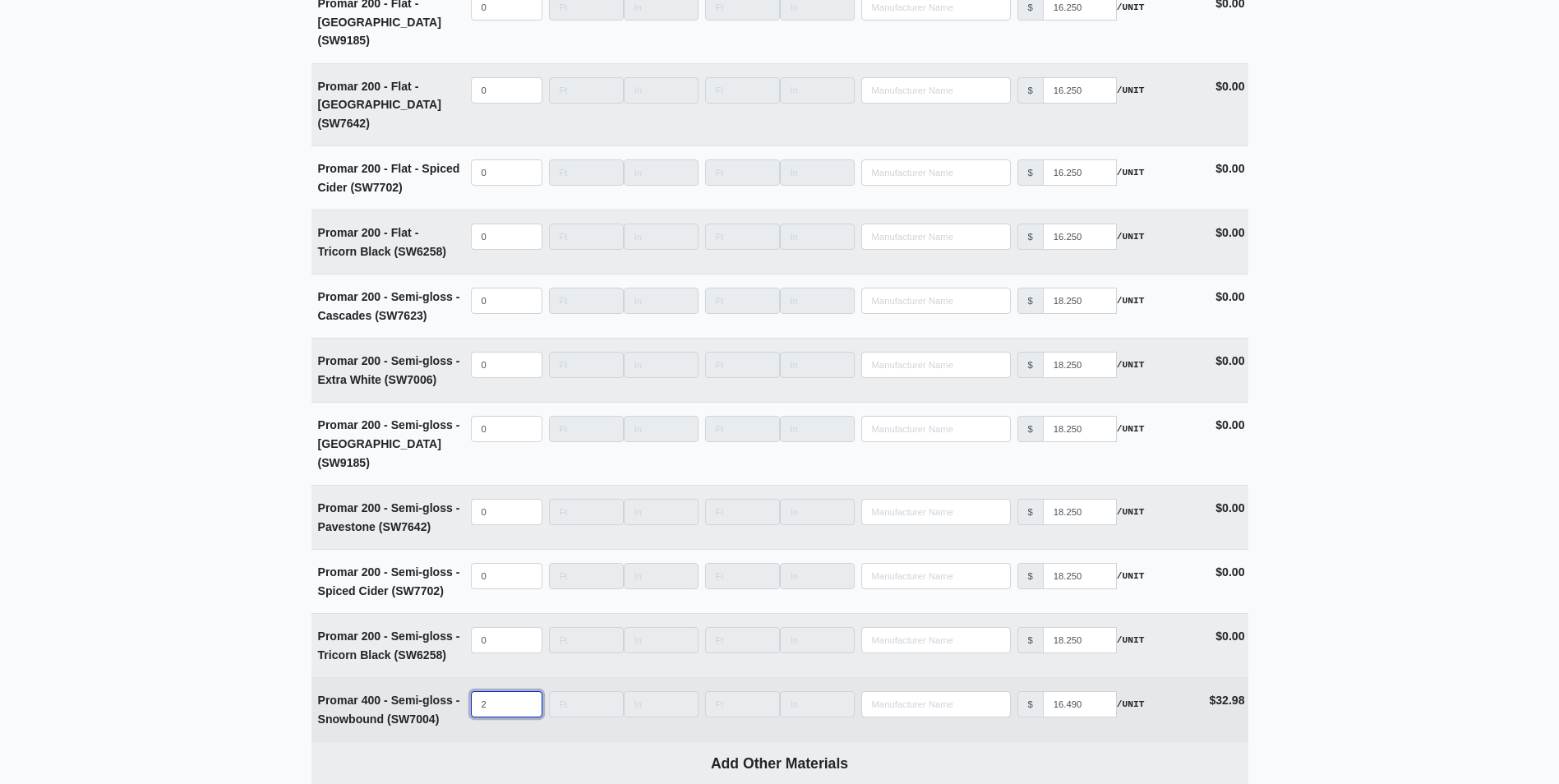
type input "25"
select select
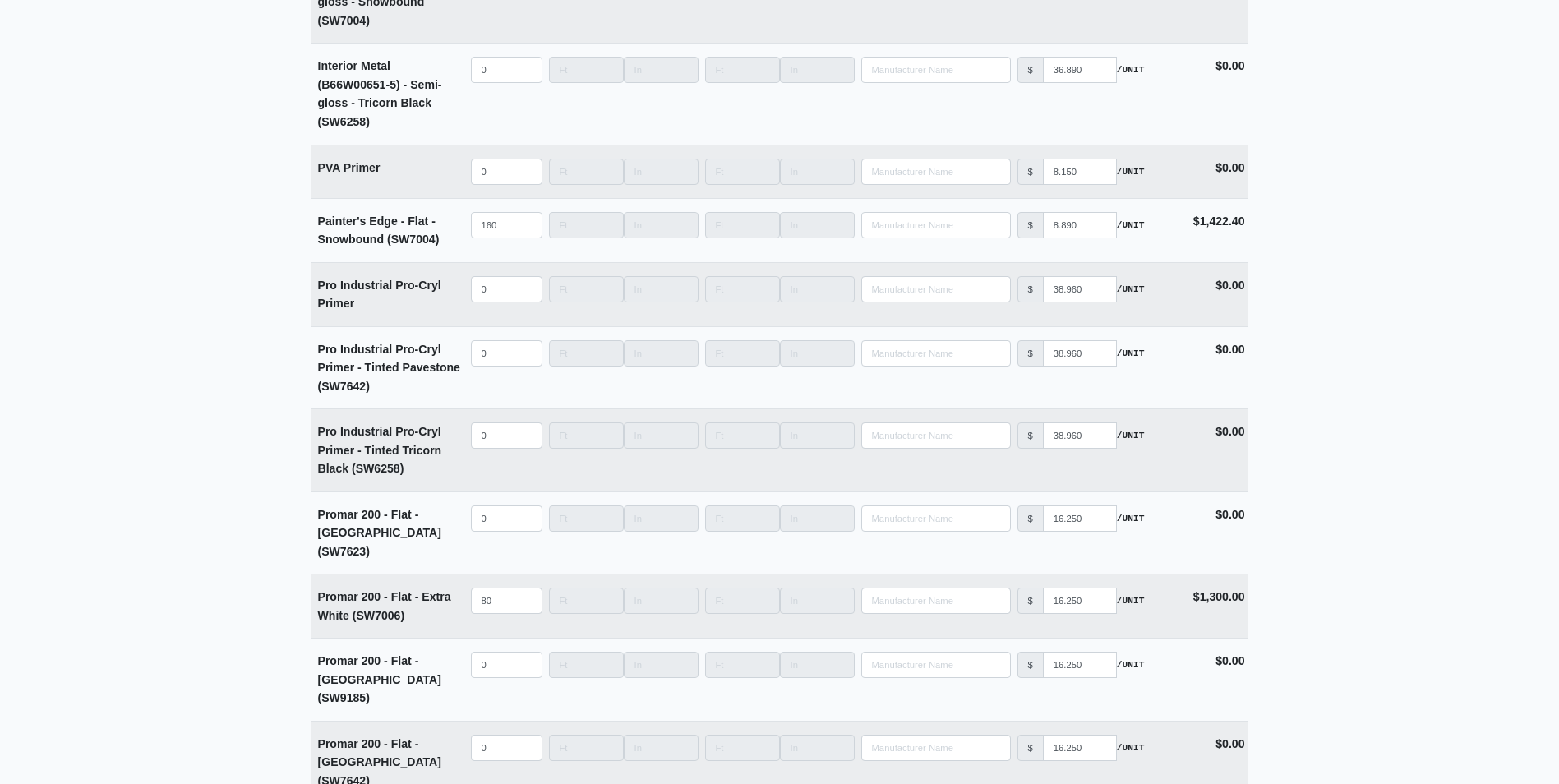
scroll to position [5094, 0]
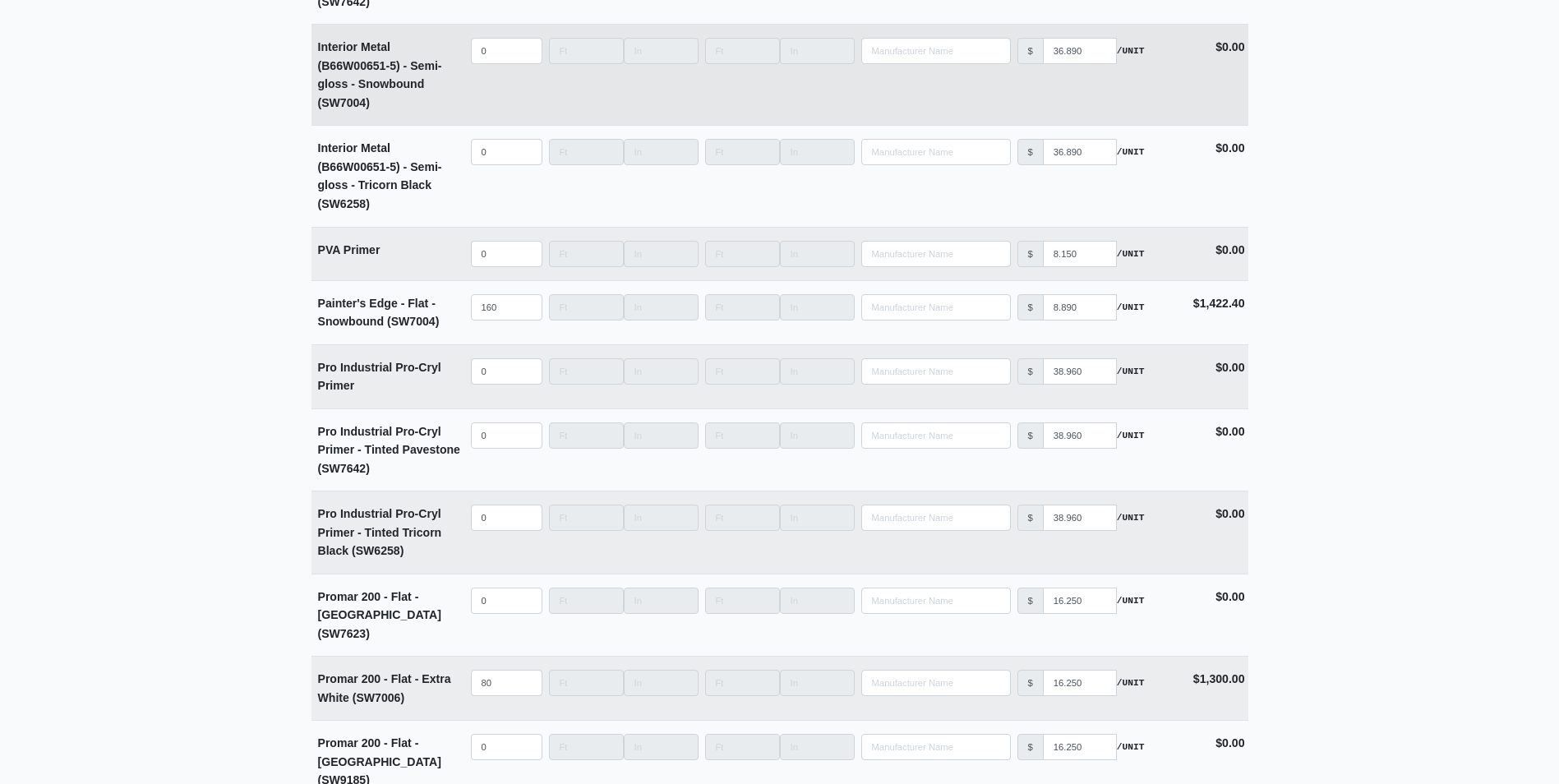
type input "25"
select select
click at [492, 53] on input "quantity" at bounding box center [507, 50] width 72 height 26
type input "1"
select select
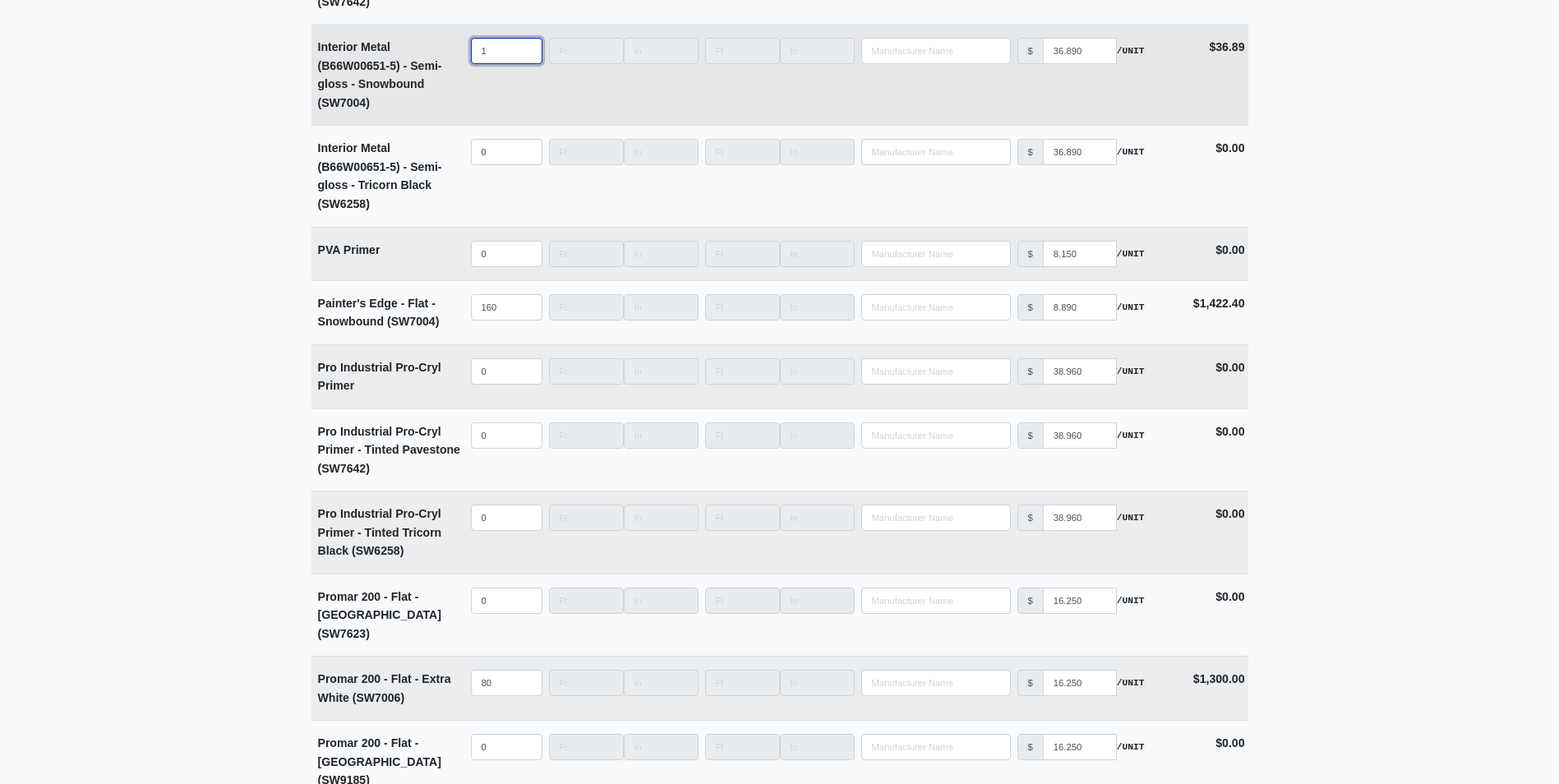
type input "10"
select select
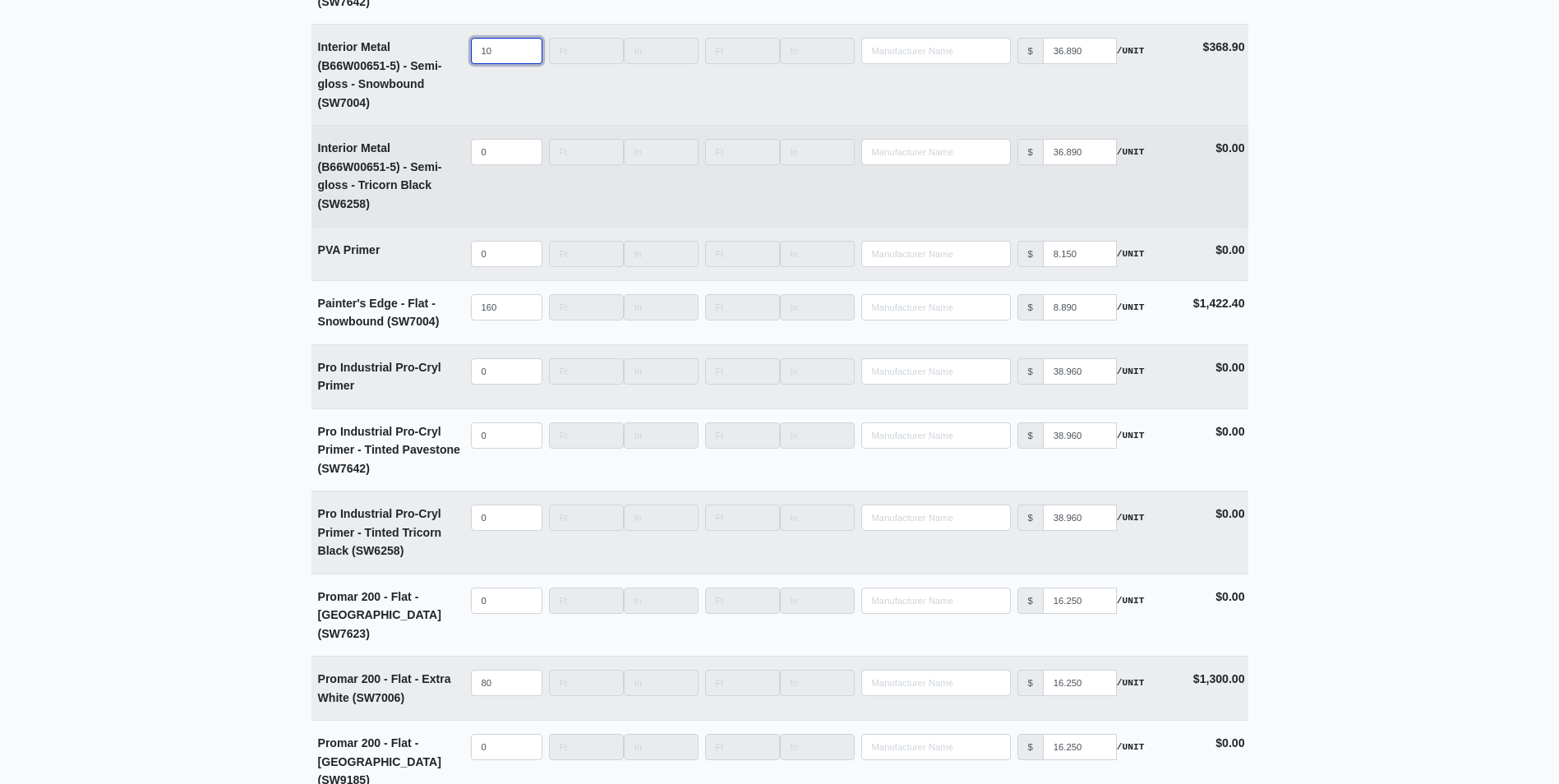
scroll to position [5011, 0]
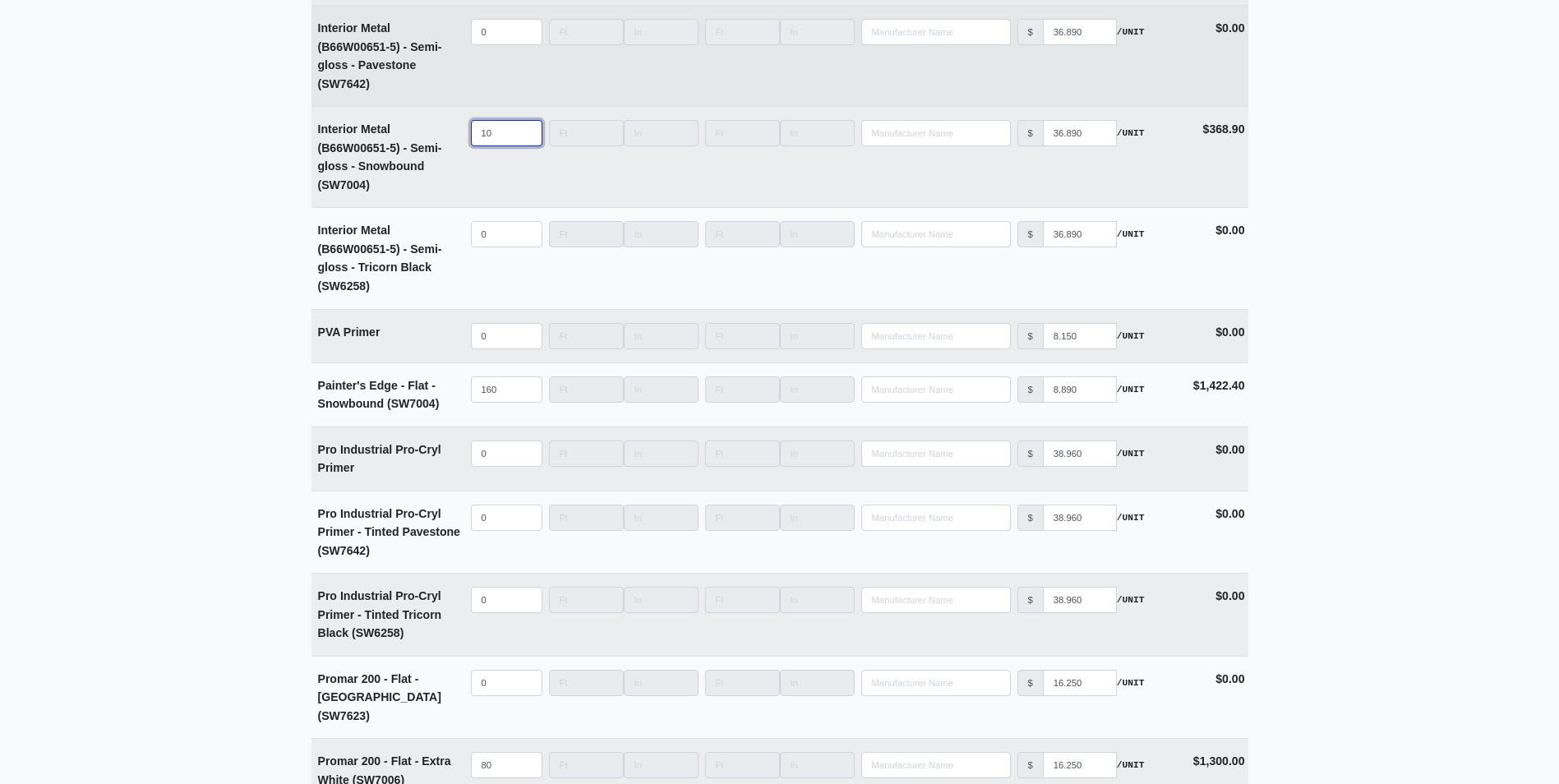
type input "10"
select select
click at [490, 27] on input "quantity" at bounding box center [507, 31] width 72 height 26
type input "1"
select select
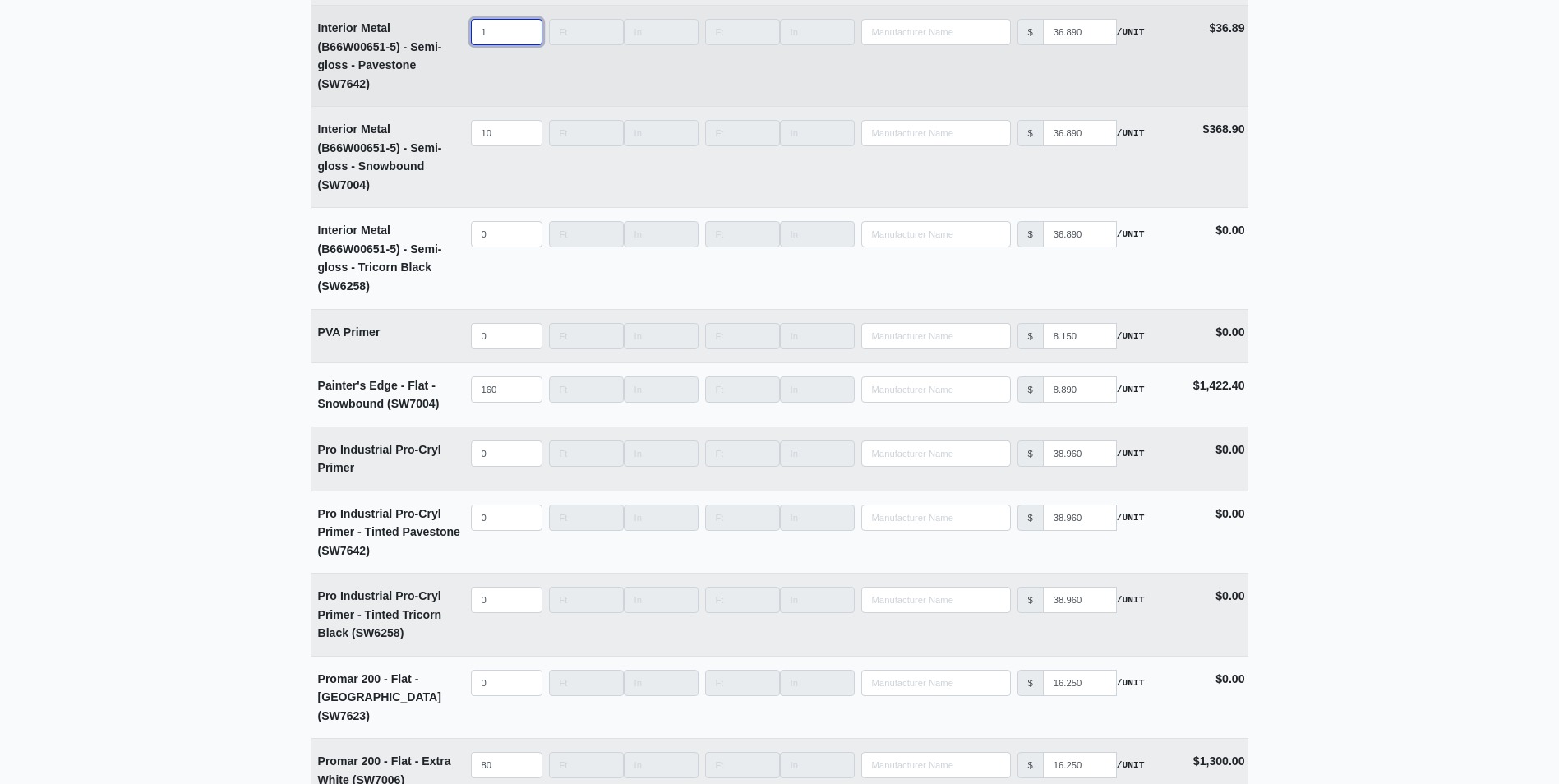
type input "10"
select select
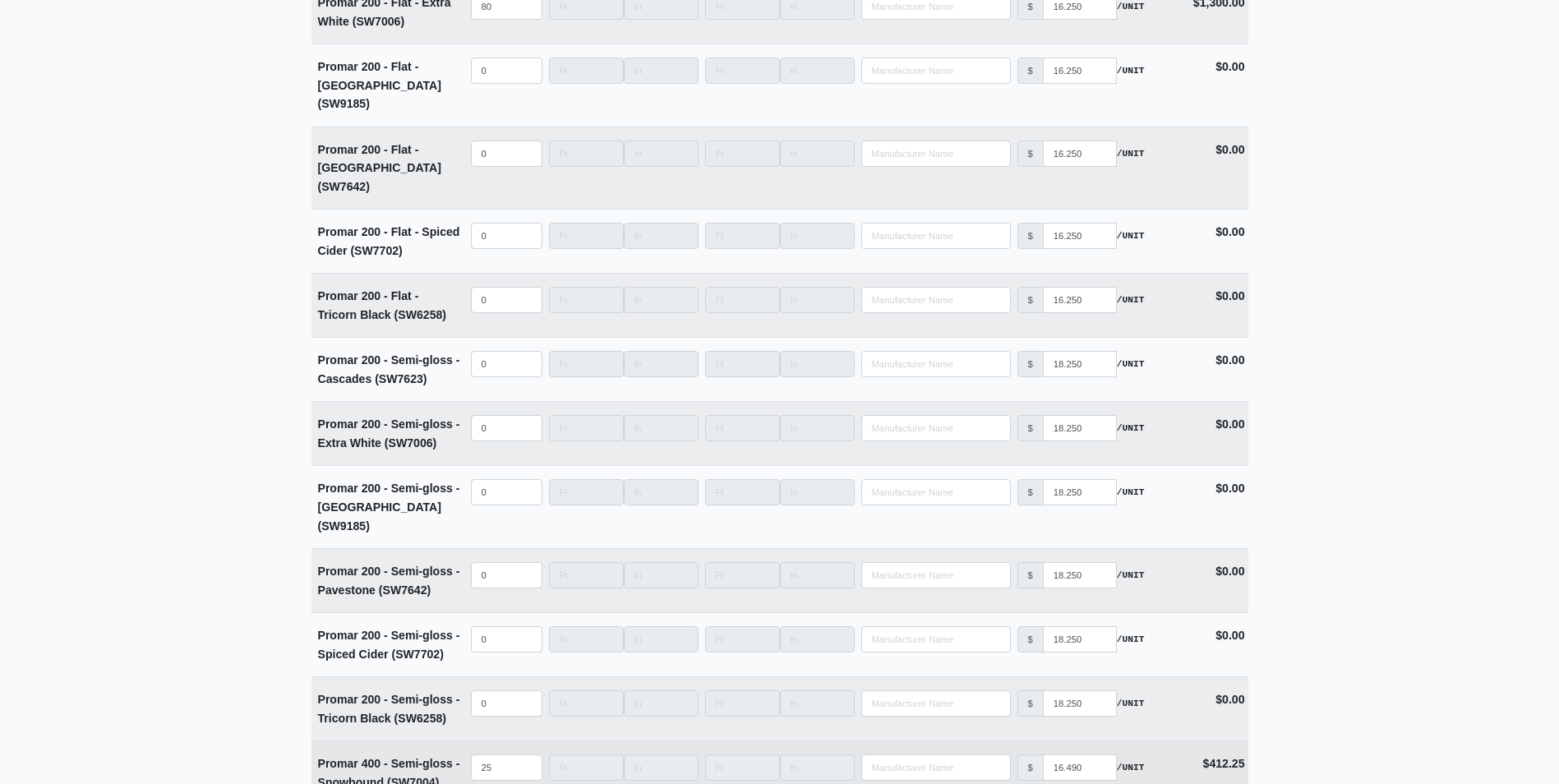
scroll to position [6098, 0]
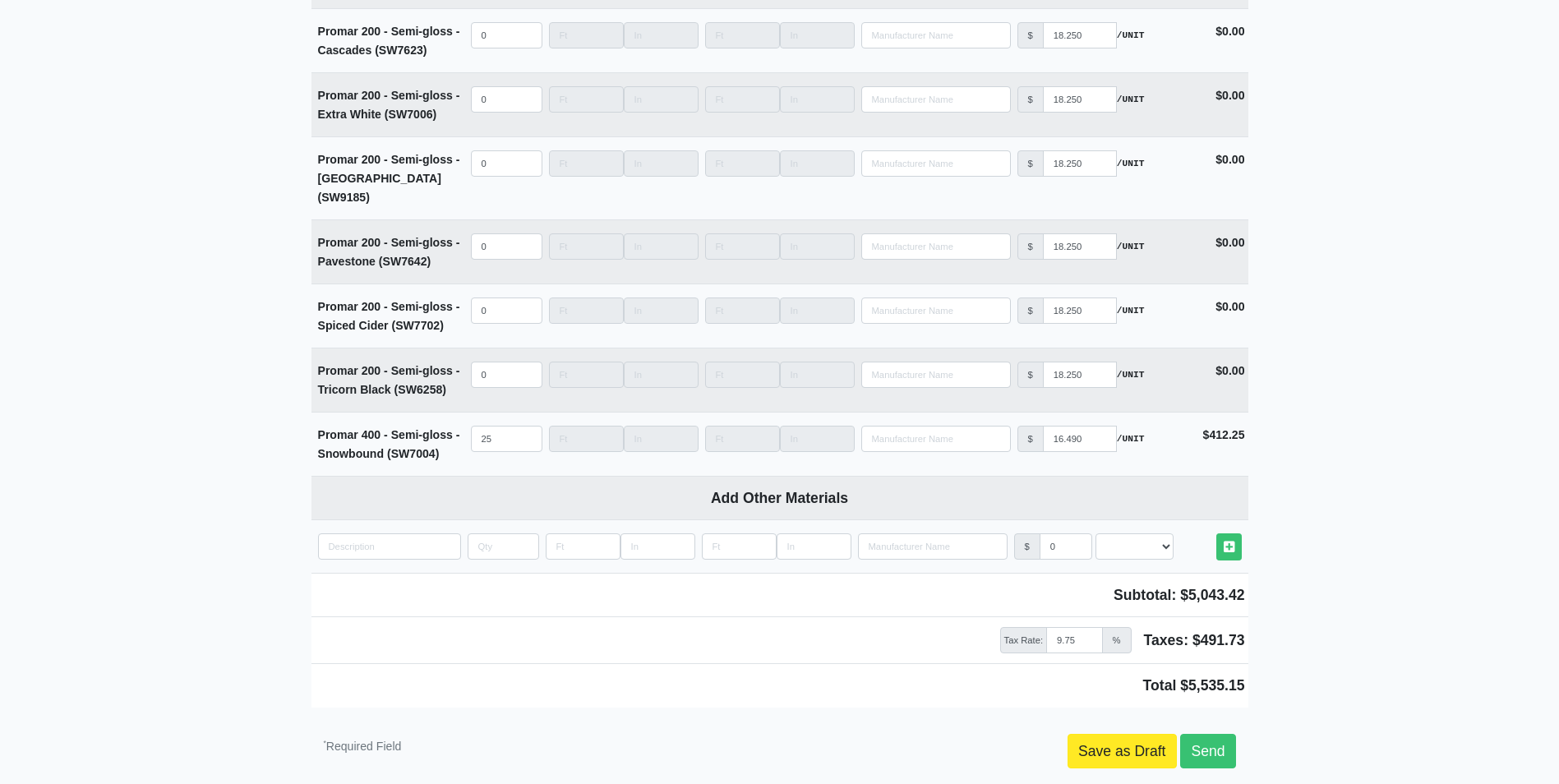
type input "10"
click at [1090, 734] on link "Save as Draft" at bounding box center [1122, 751] width 110 height 34
type input "2025-08-20"
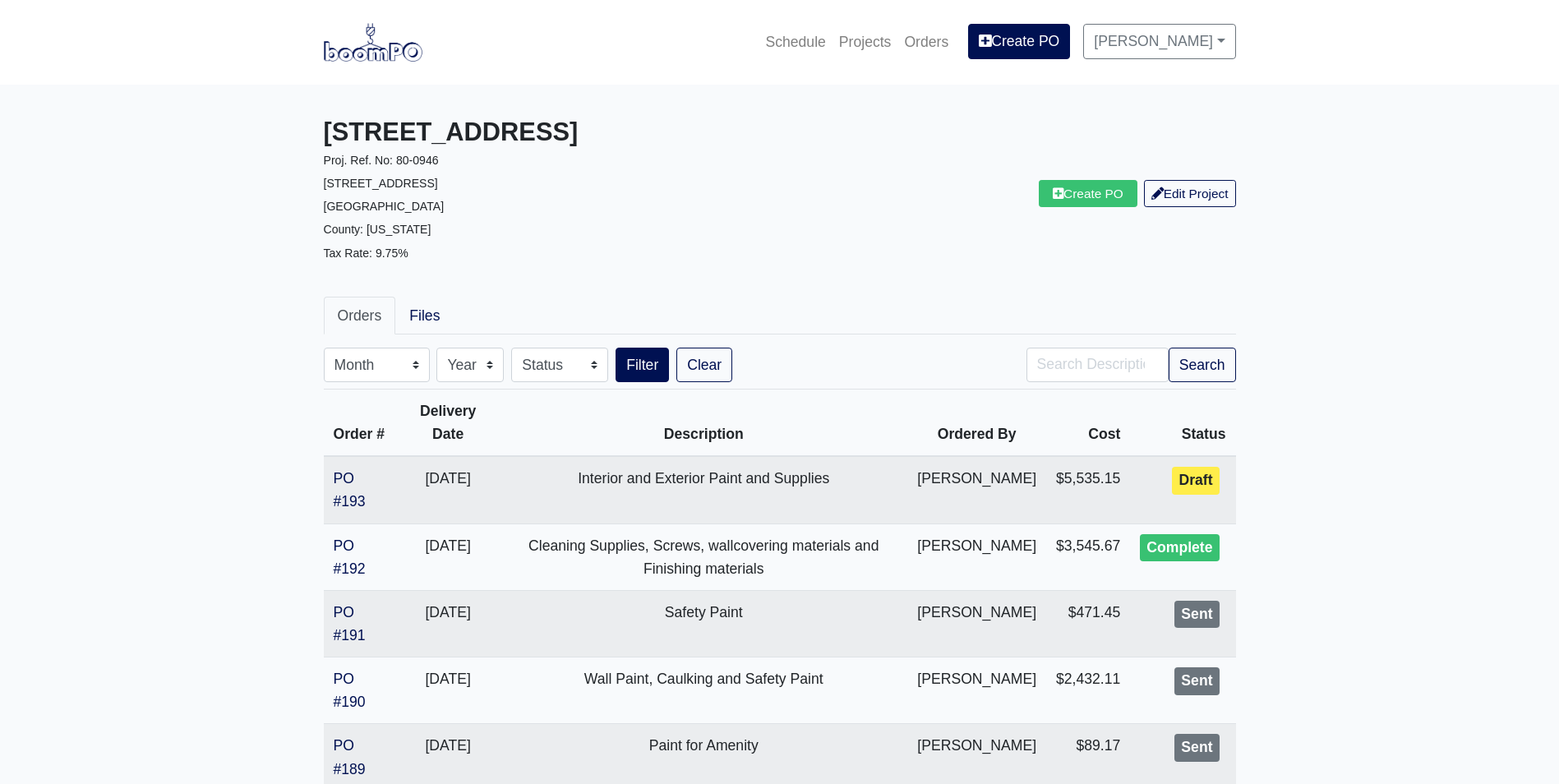
scroll to position [82, 0]
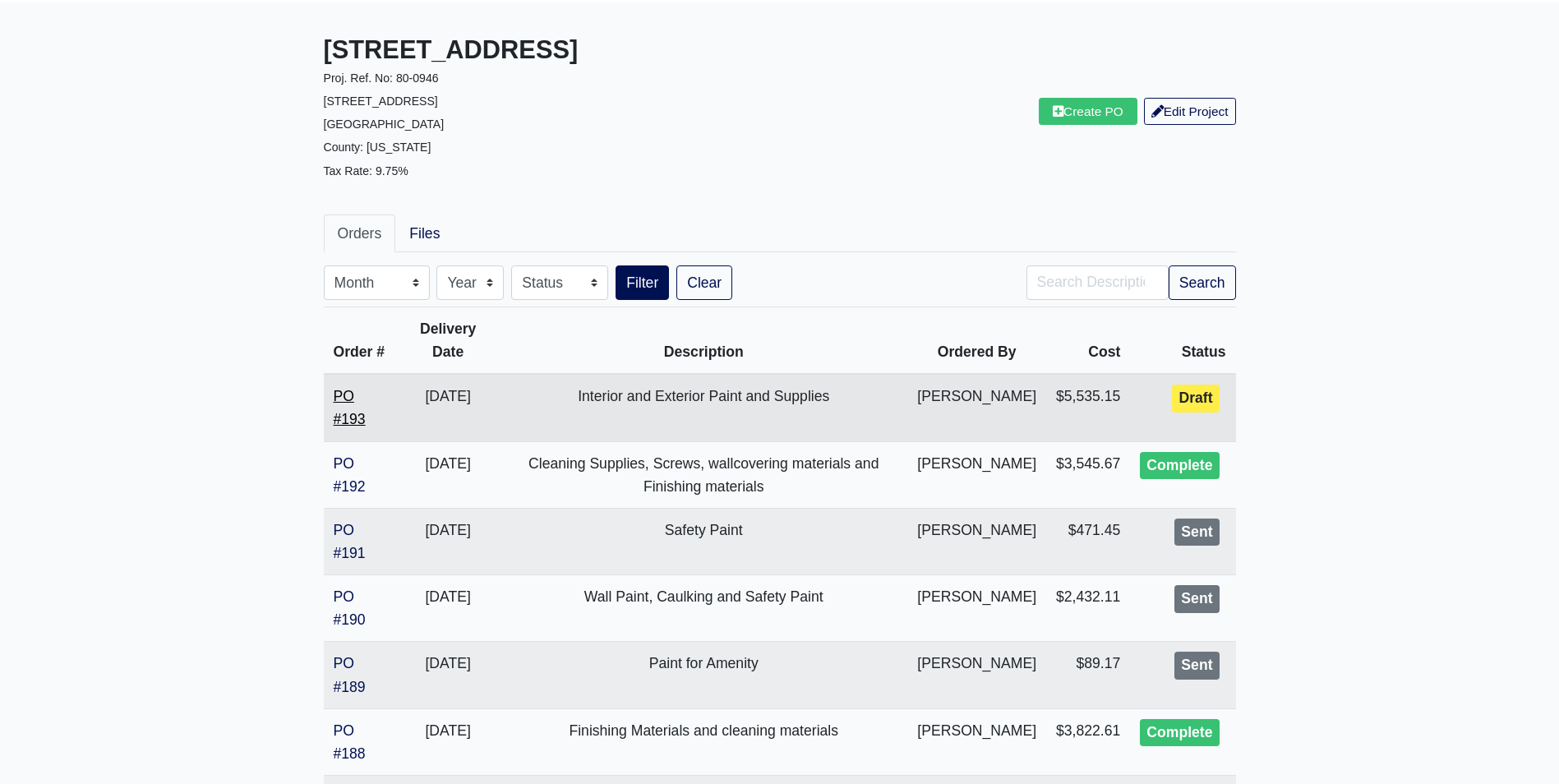
click at [342, 398] on link "PO #193" at bounding box center [350, 408] width 32 height 40
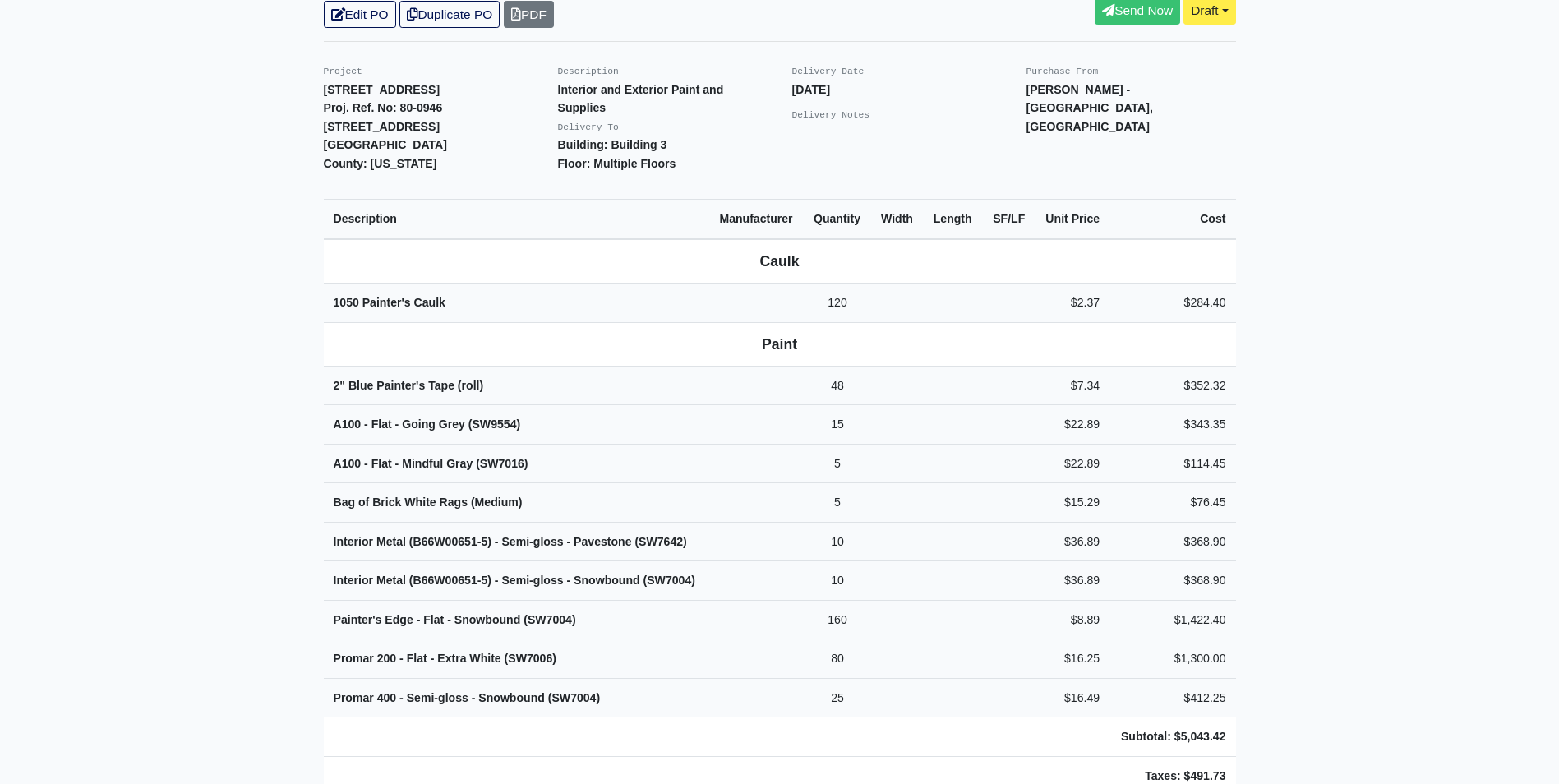
scroll to position [56, 0]
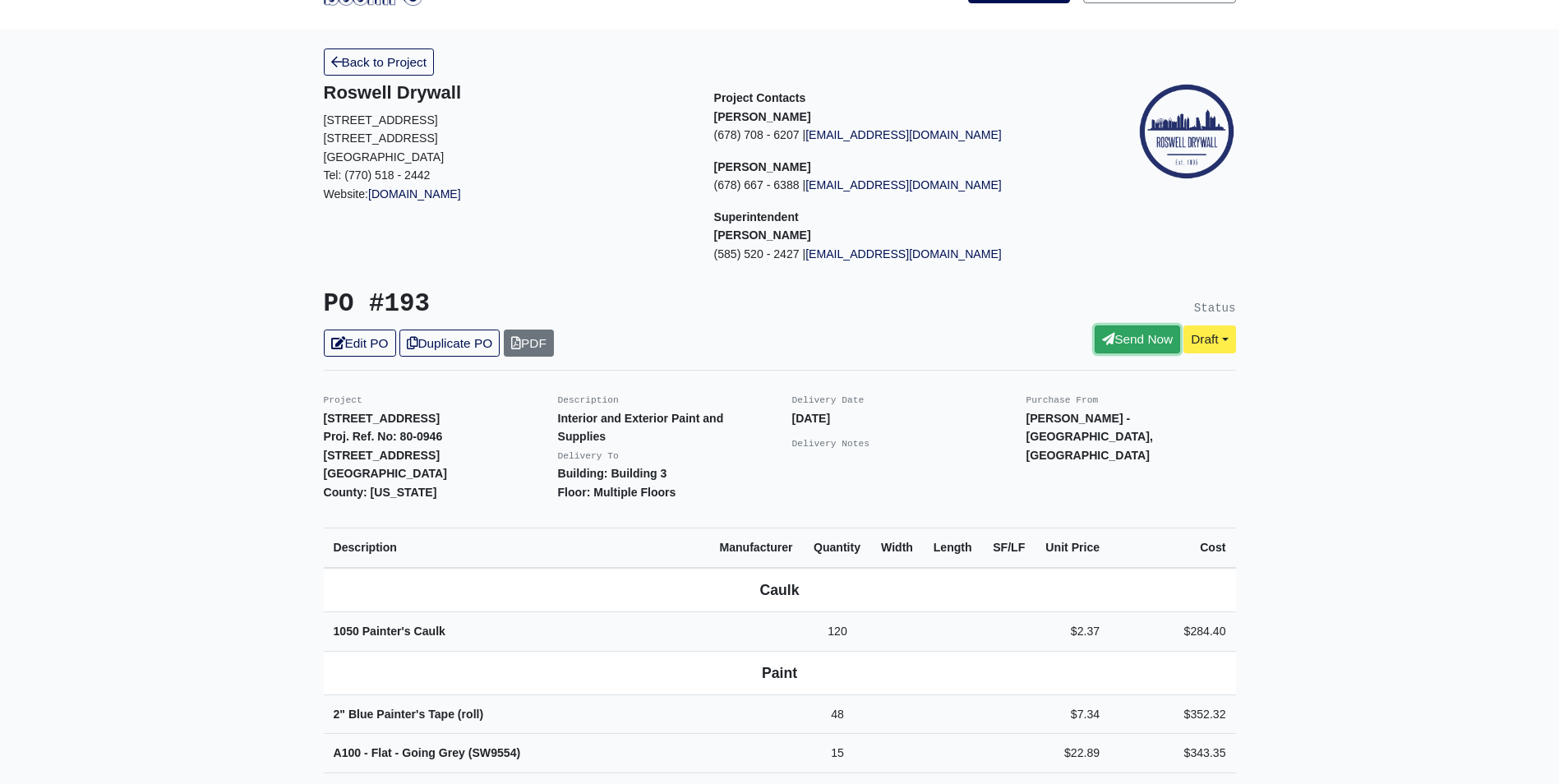
click at [1108, 342] on link "Send Now" at bounding box center [1137, 339] width 85 height 27
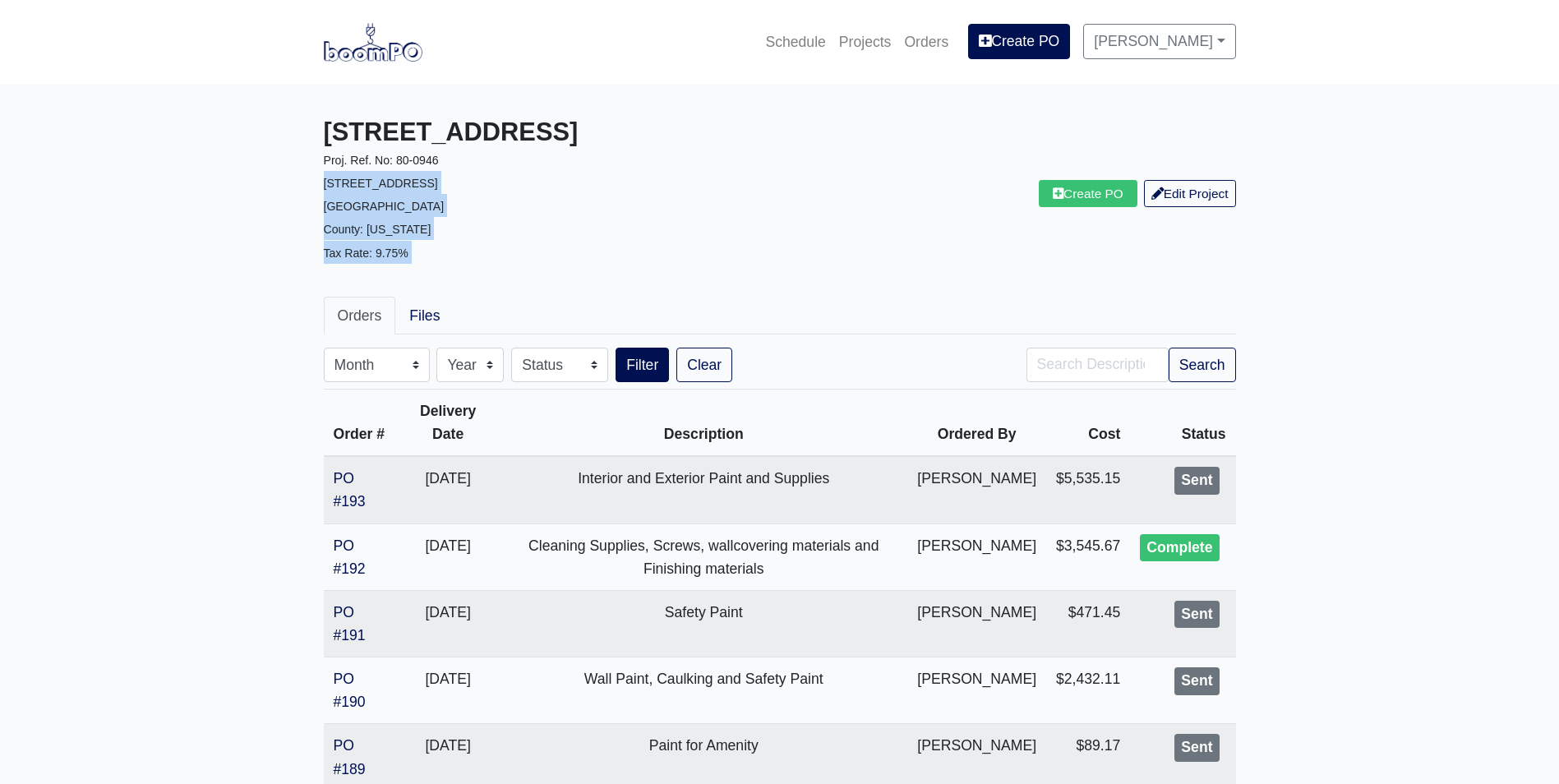
drag, startPoint x: 675, startPoint y: 157, endPoint x: 793, endPoint y: 255, distance: 153.4
click at [793, 255] on div "1401 Gallatin Pike Proj. Ref. No: 80-0946 1401 Gallatin Pike N Madison, TN 3711…" at bounding box center [780, 193] width 937 height 179
drag, startPoint x: 793, startPoint y: 255, endPoint x: 771, endPoint y: 212, distance: 48.3
click at [771, 212] on div "1401 Gallatin Pike Proj. Ref. No: 80-0946 1401 Gallatin Pike N Madison, TN 3711…" at bounding box center [545, 194] width 468 height 153
click at [430, 316] on link "Files" at bounding box center [424, 315] width 58 height 38
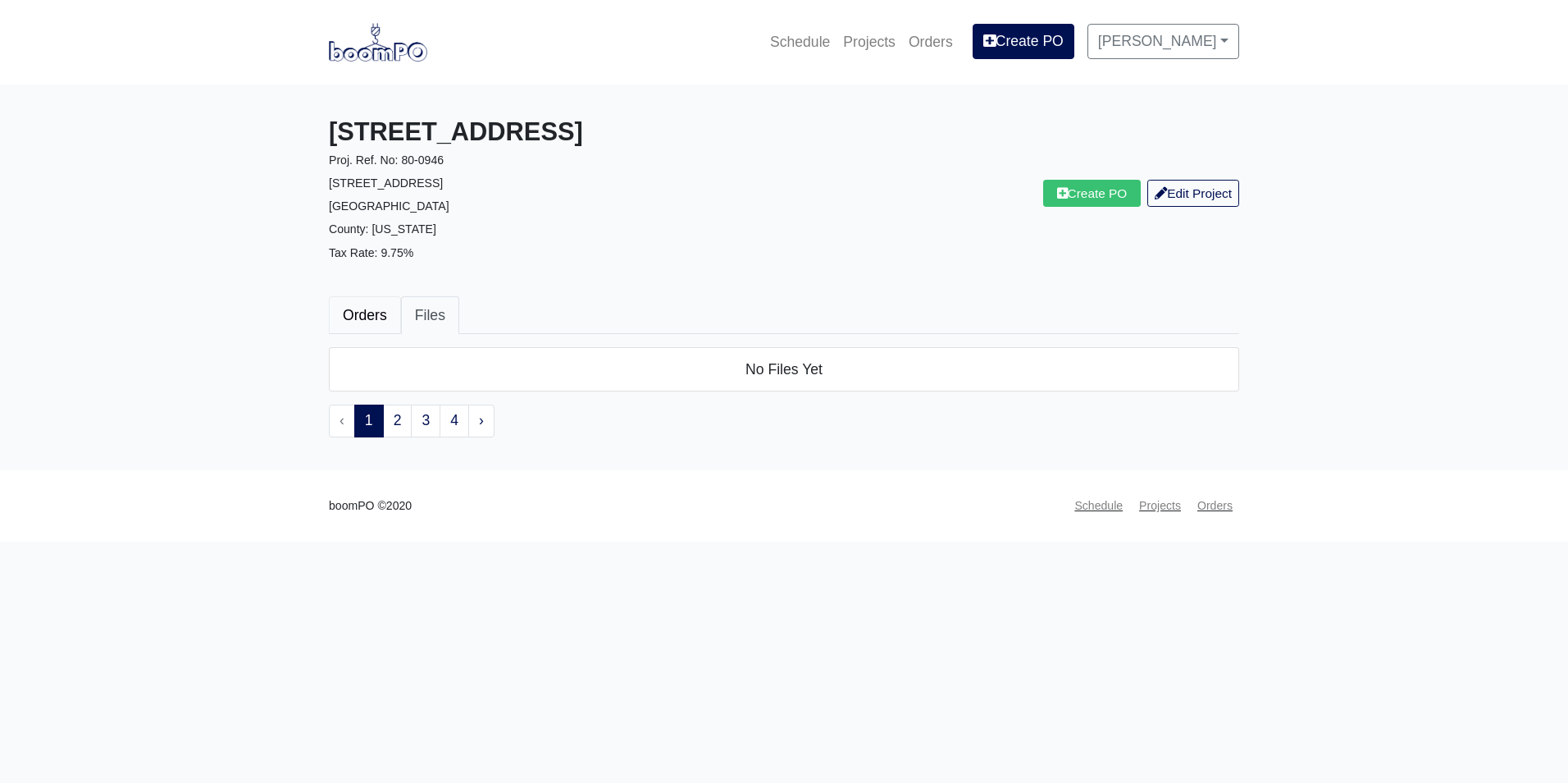
click at [368, 318] on link "Orders" at bounding box center [365, 315] width 73 height 38
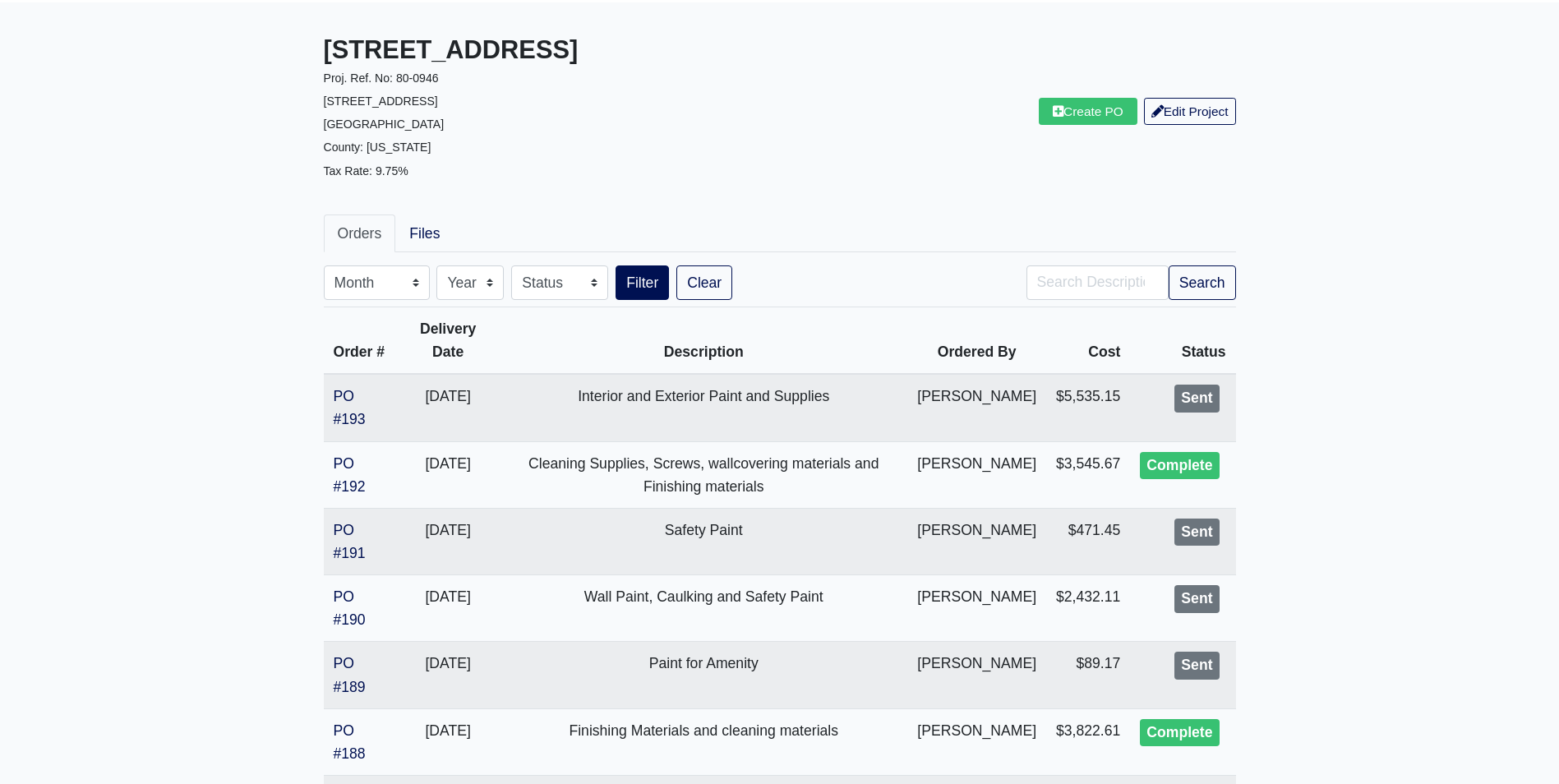
scroll to position [164, 0]
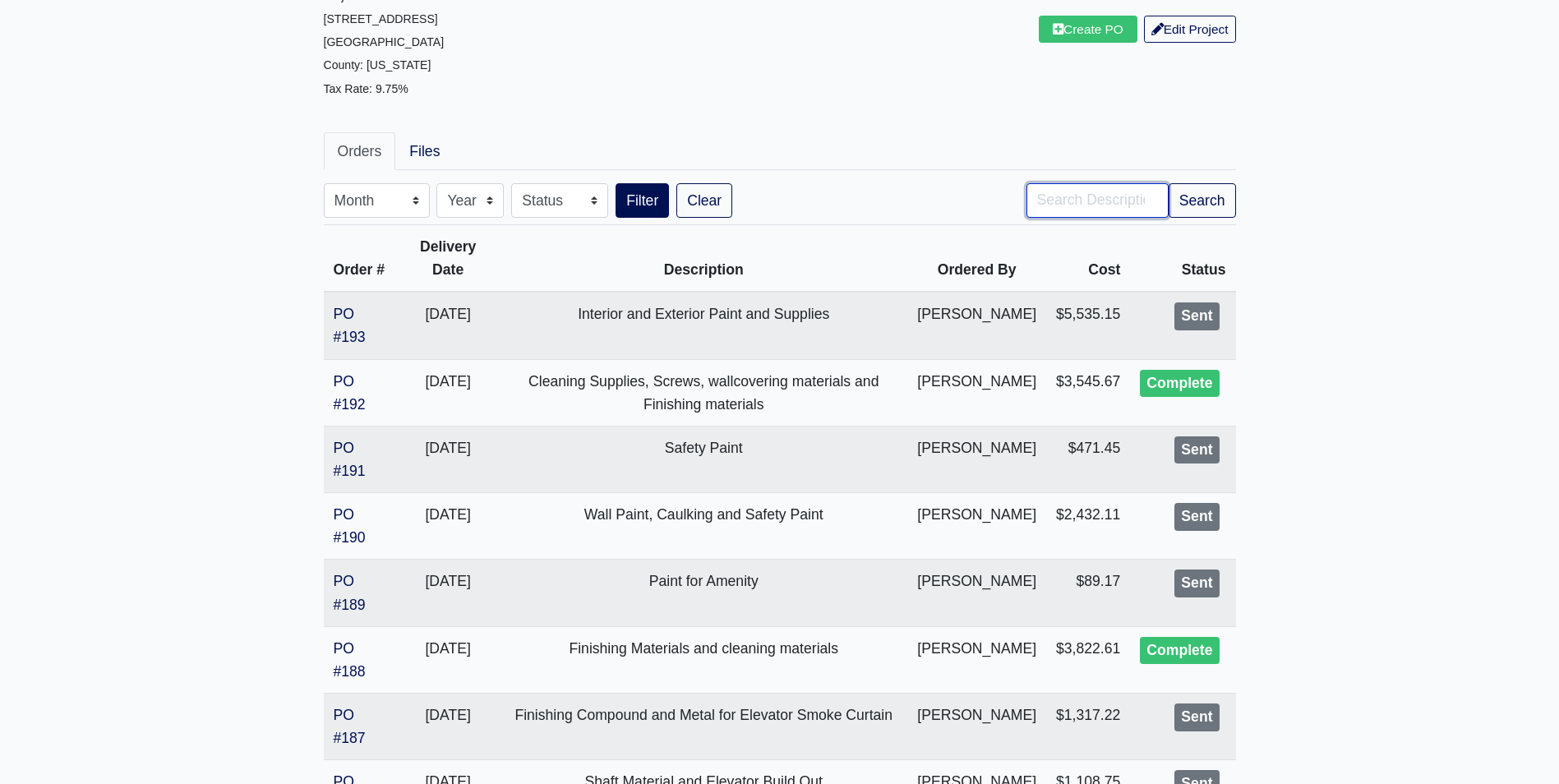
click at [1041, 198] on input "Search" at bounding box center [1098, 200] width 142 height 34
type input "paint"
click at [616, 183] on button "Filter" at bounding box center [642, 200] width 53 height 34
click at [1200, 197] on button "Search" at bounding box center [1202, 200] width 67 height 34
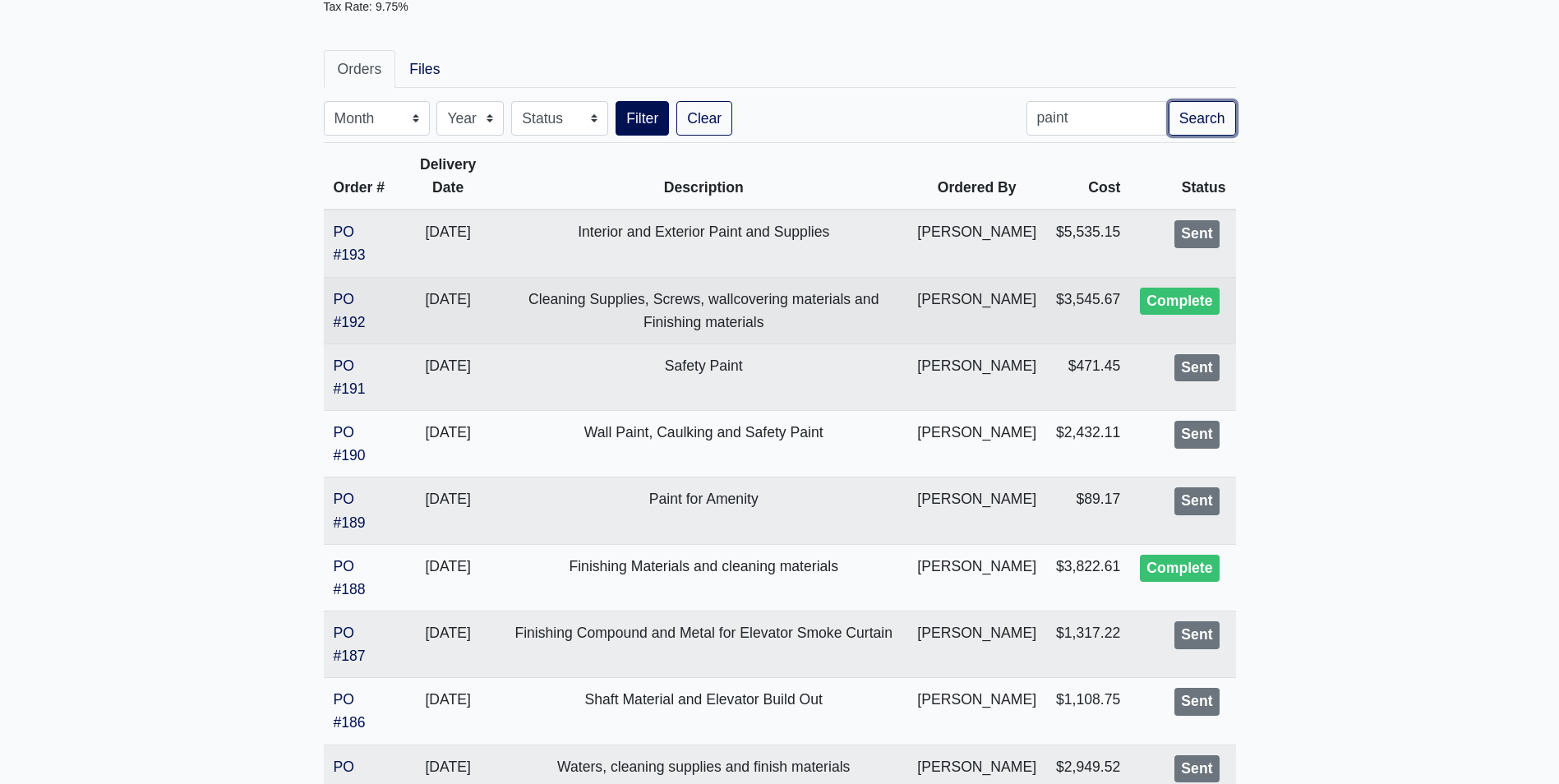
scroll to position [329, 0]
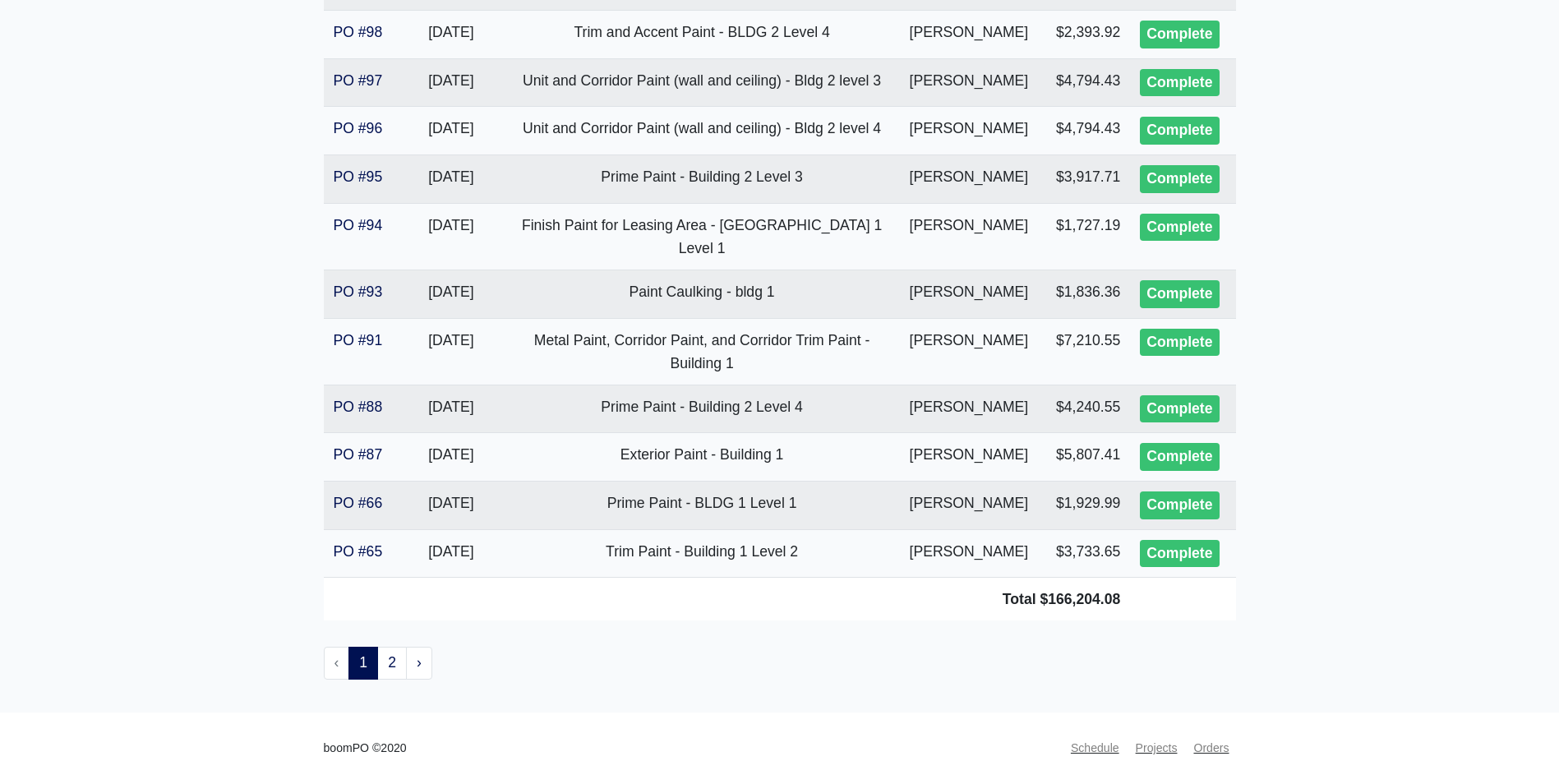
scroll to position [3204, 0]
click at [391, 671] on link "2" at bounding box center [392, 663] width 30 height 33
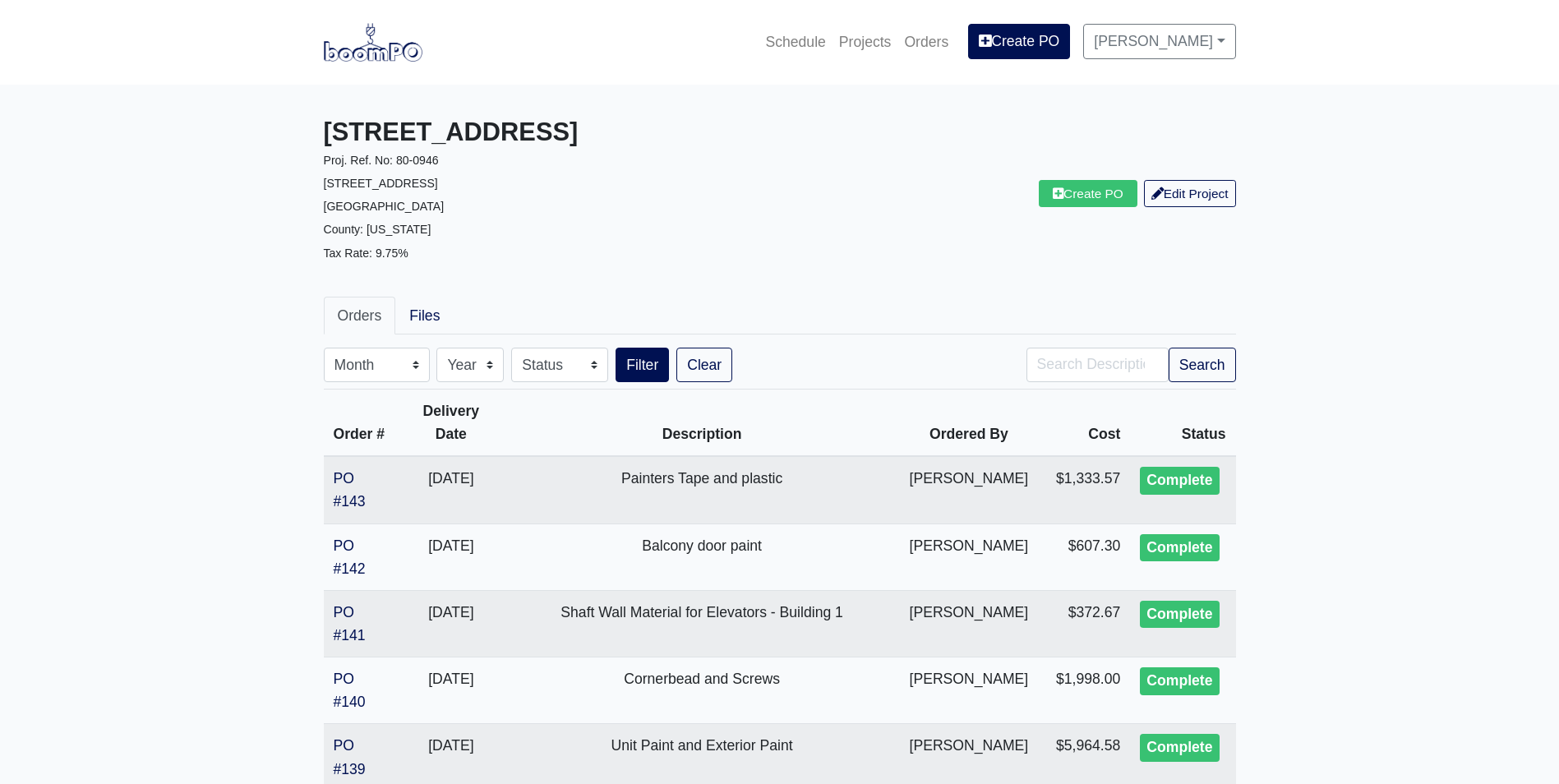
click at [790, 229] on div "Create PO Edit Project" at bounding box center [1014, 194] width 468 height 153
click at [1201, 193] on link "Edit Project" at bounding box center [1190, 193] width 92 height 27
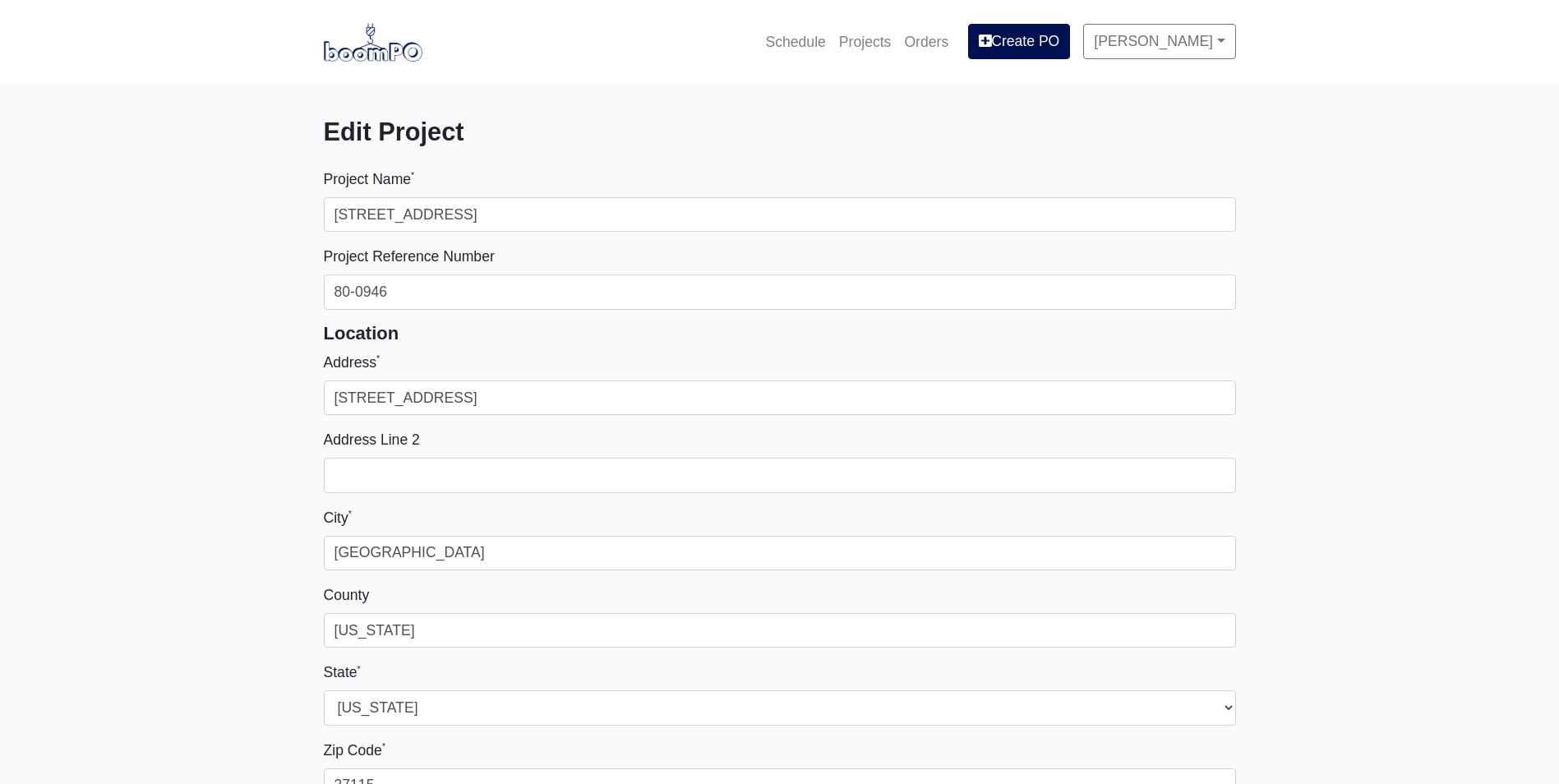
select select
click at [356, 53] on img at bounding box center [373, 42] width 99 height 38
